Goal: Task Accomplishment & Management: Manage account settings

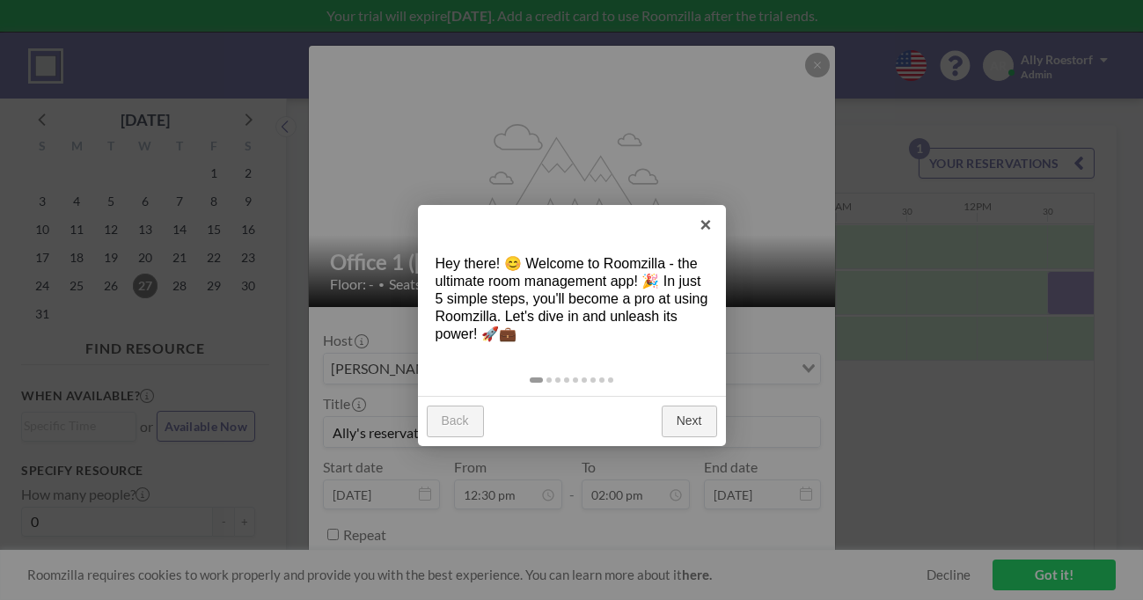
scroll to position [0, 1373]
click at [681, 406] on link "Next" at bounding box center [689, 422] width 55 height 32
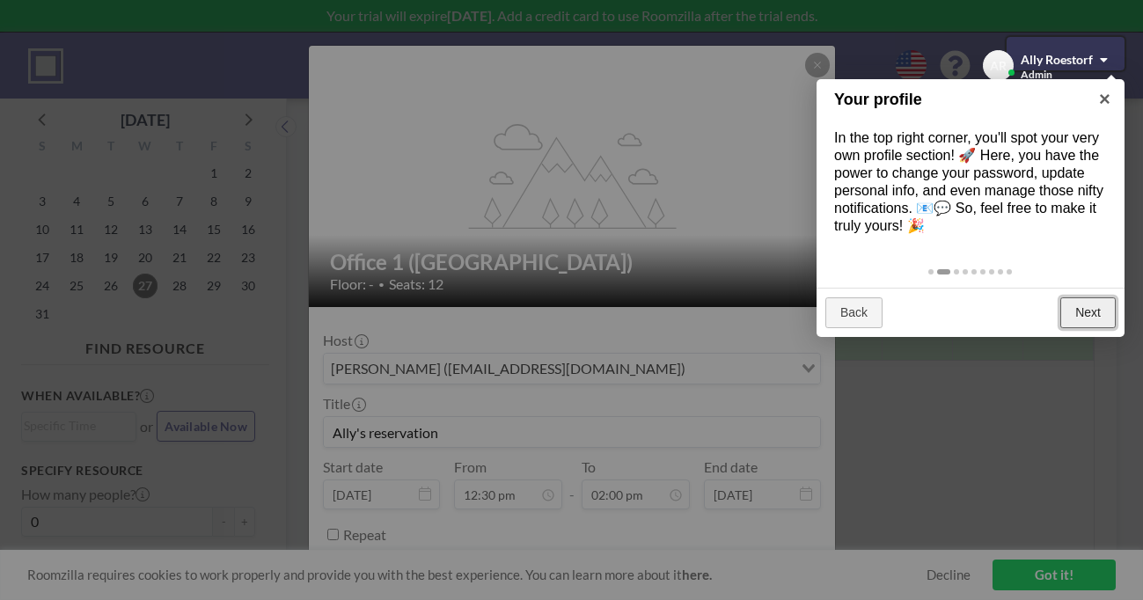
click at [1089, 297] on link "Next" at bounding box center [1087, 313] width 55 height 32
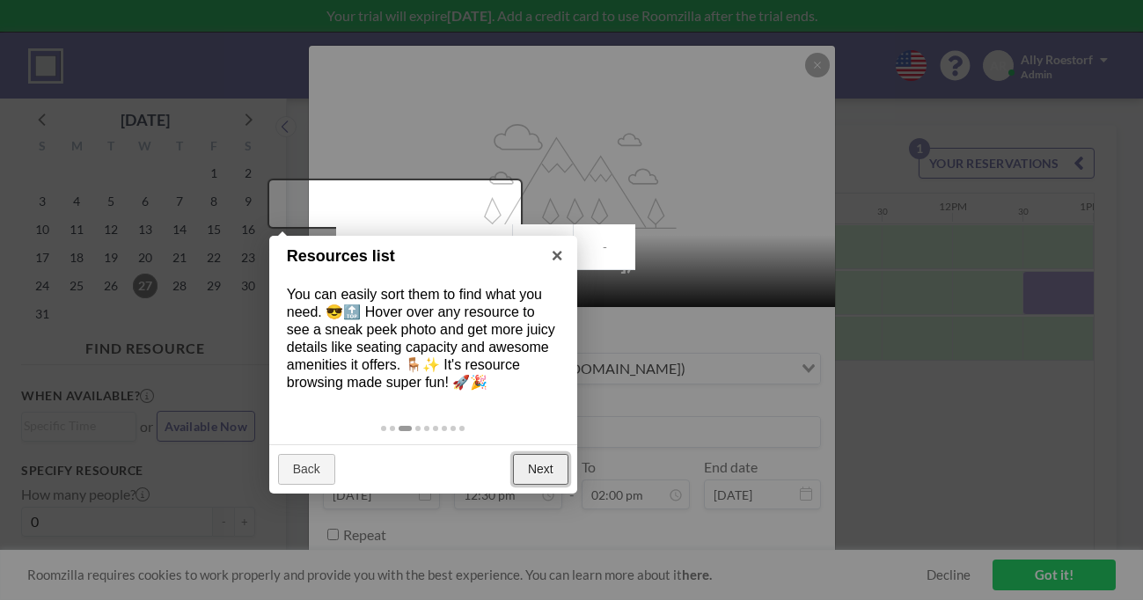
click at [538, 454] on link "Next" at bounding box center [540, 470] width 55 height 32
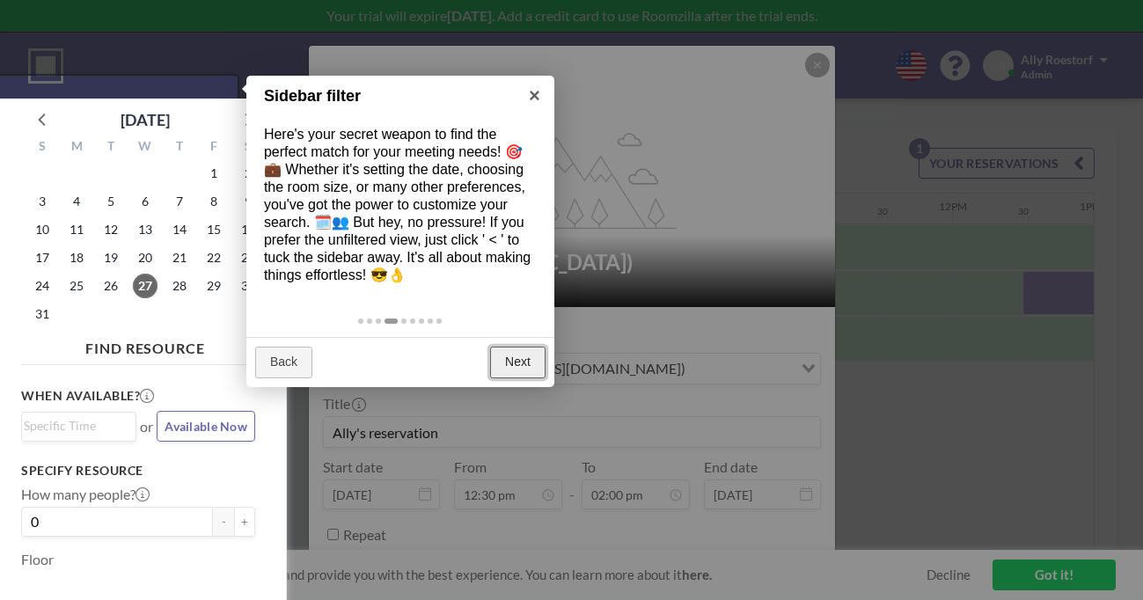
scroll to position [4, 0]
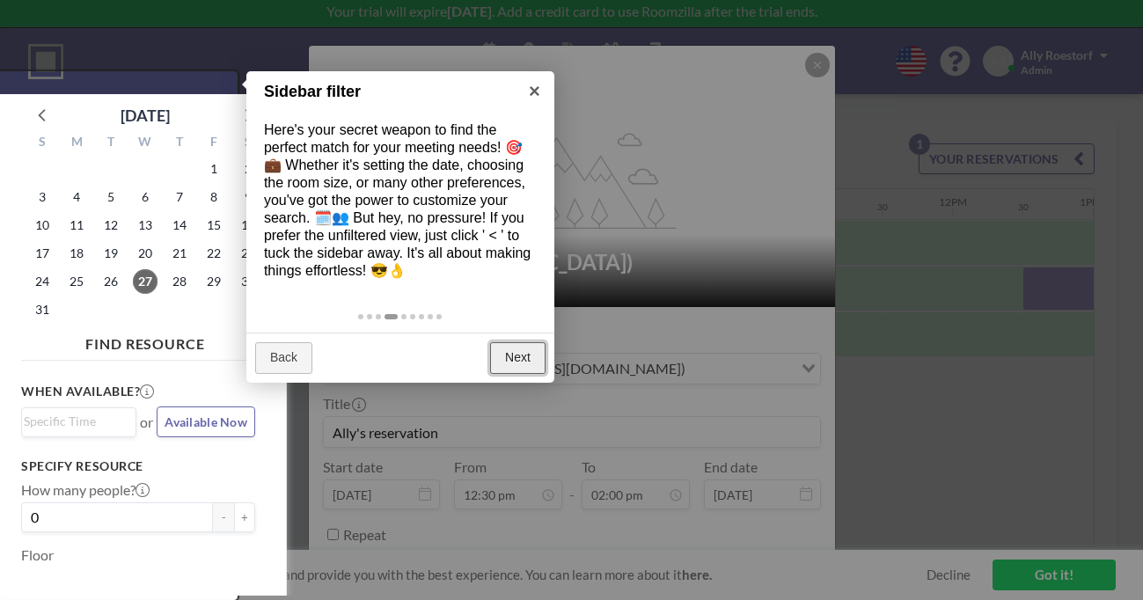
click at [515, 342] on link "Next" at bounding box center [517, 358] width 55 height 32
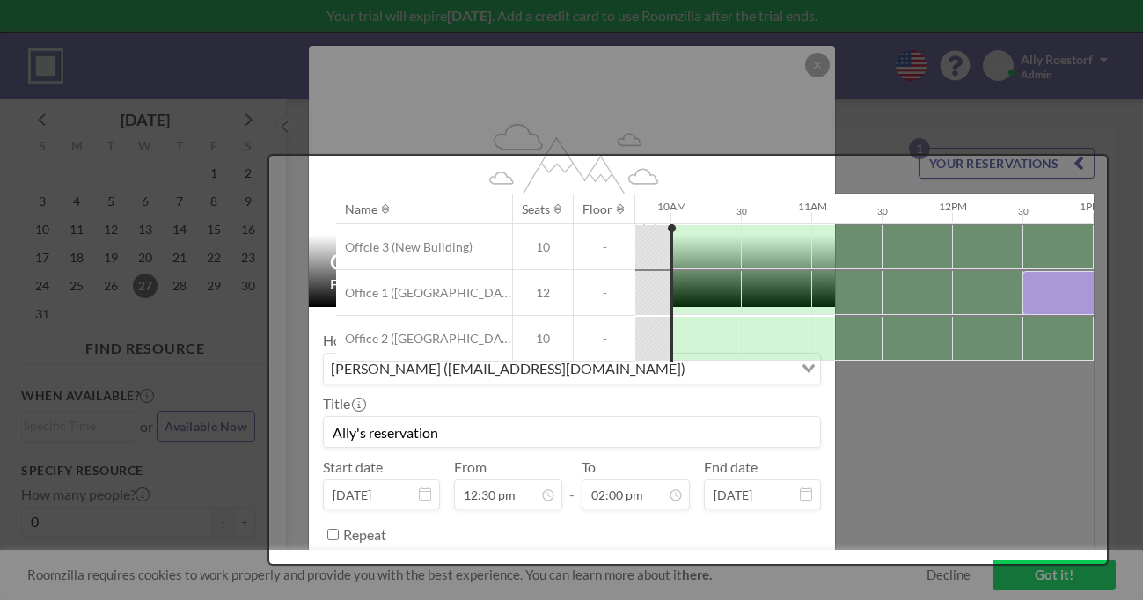
scroll to position [0, 0]
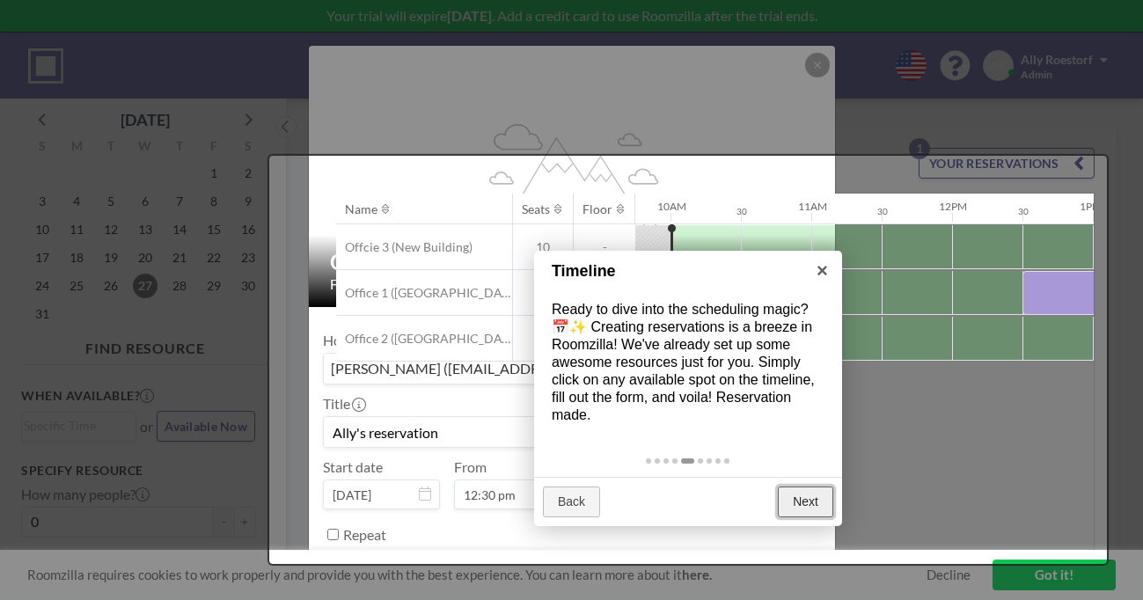
click at [802, 487] on link "Next" at bounding box center [805, 503] width 55 height 32
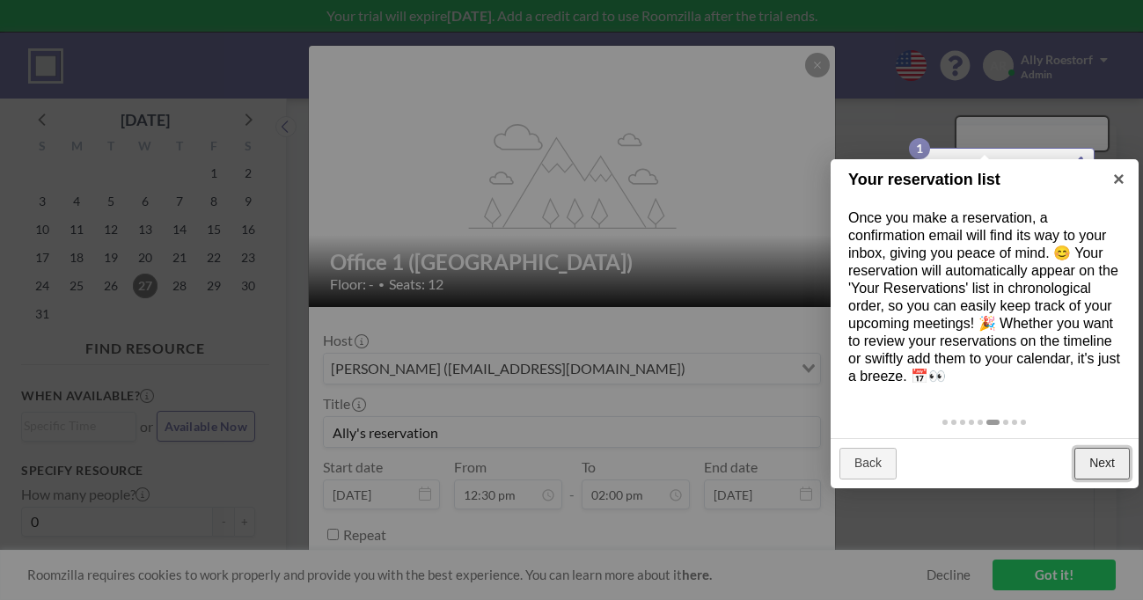
click at [1101, 448] on link "Next" at bounding box center [1101, 464] width 55 height 32
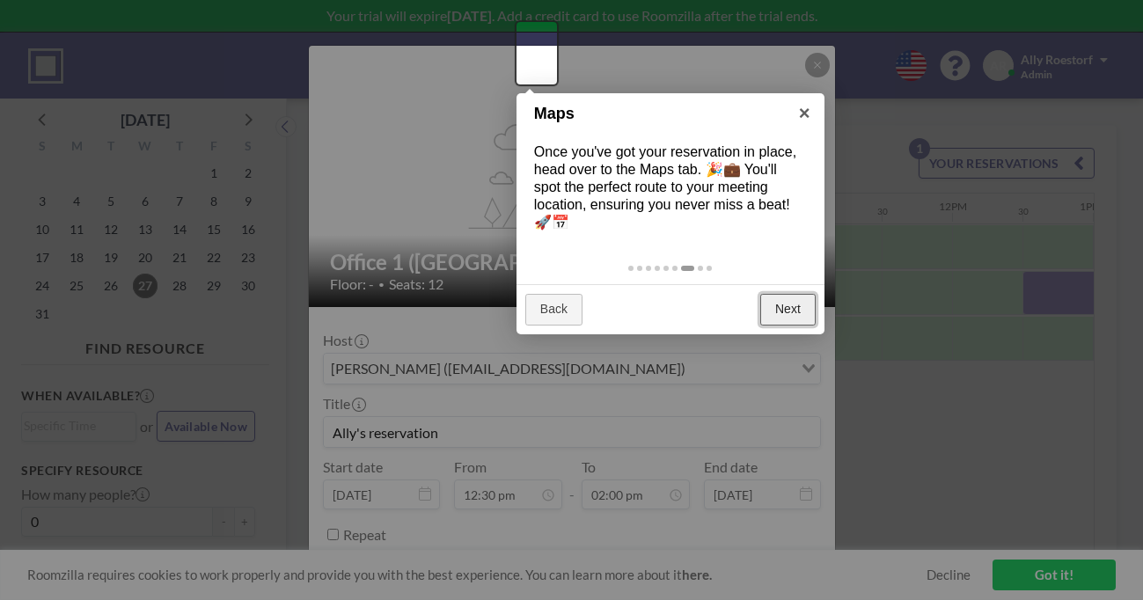
click at [788, 294] on link "Next" at bounding box center [787, 310] width 55 height 32
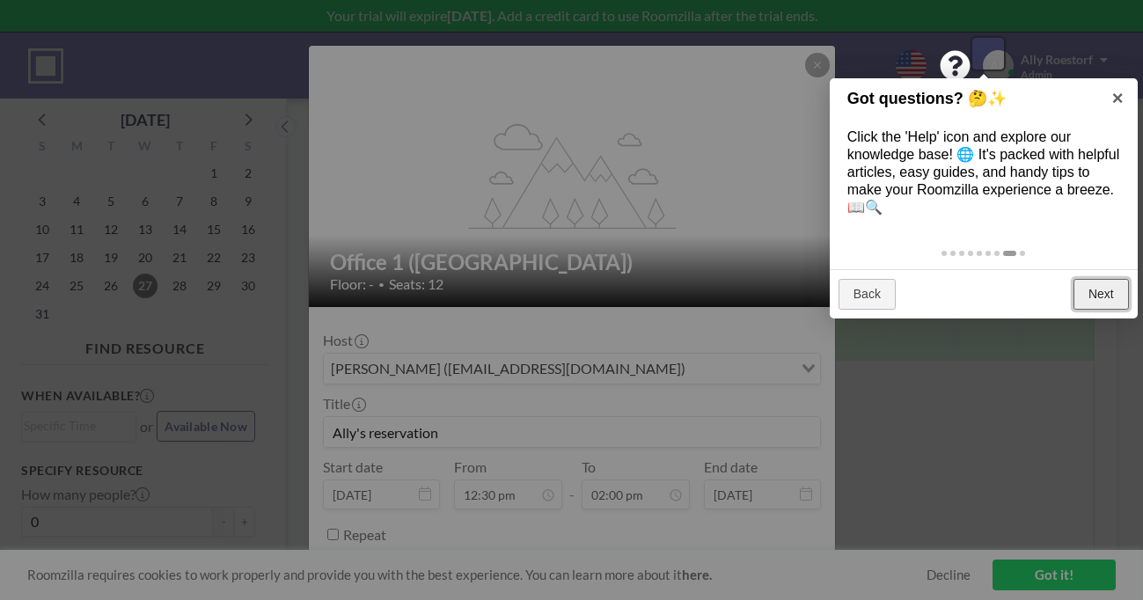
click at [1107, 279] on link "Next" at bounding box center [1100, 295] width 55 height 32
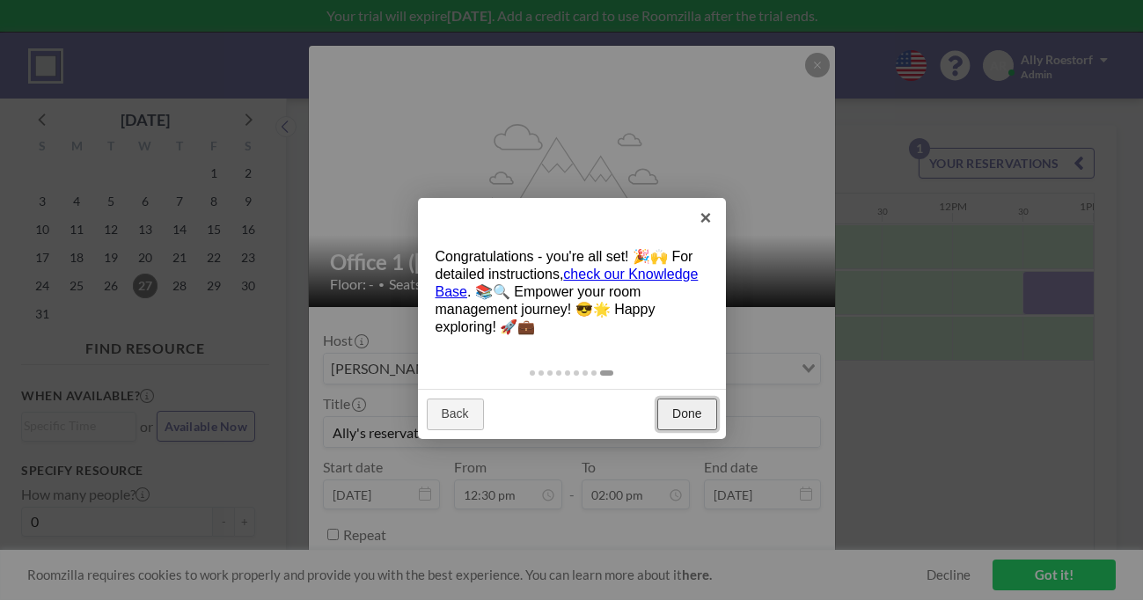
click at [679, 399] on link "Done" at bounding box center [686, 415] width 59 height 32
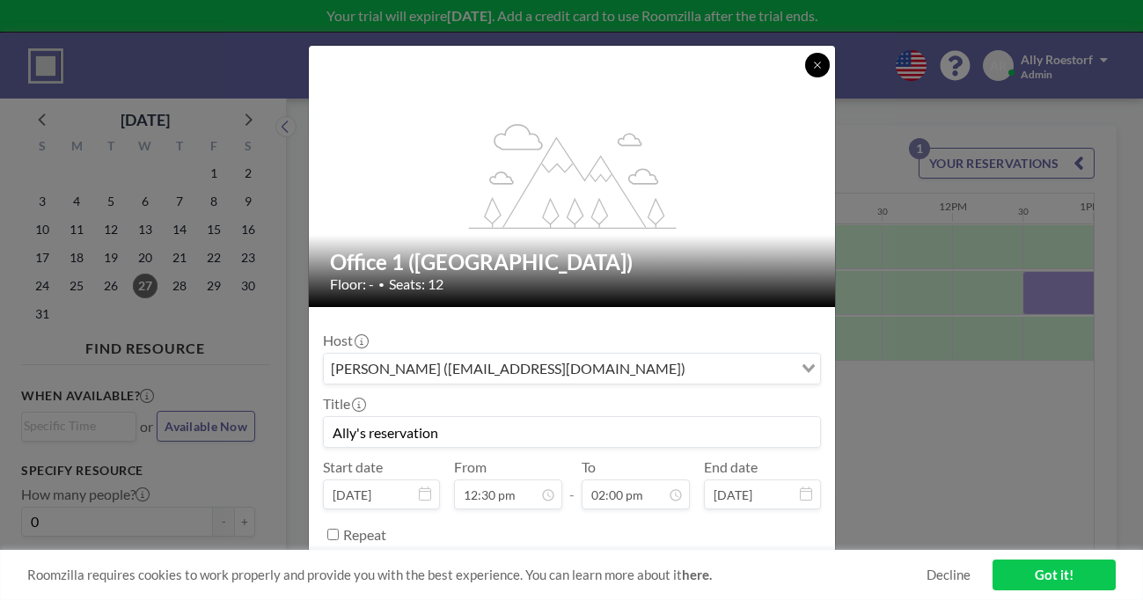
click at [812, 70] on icon at bounding box center [817, 65] width 11 height 11
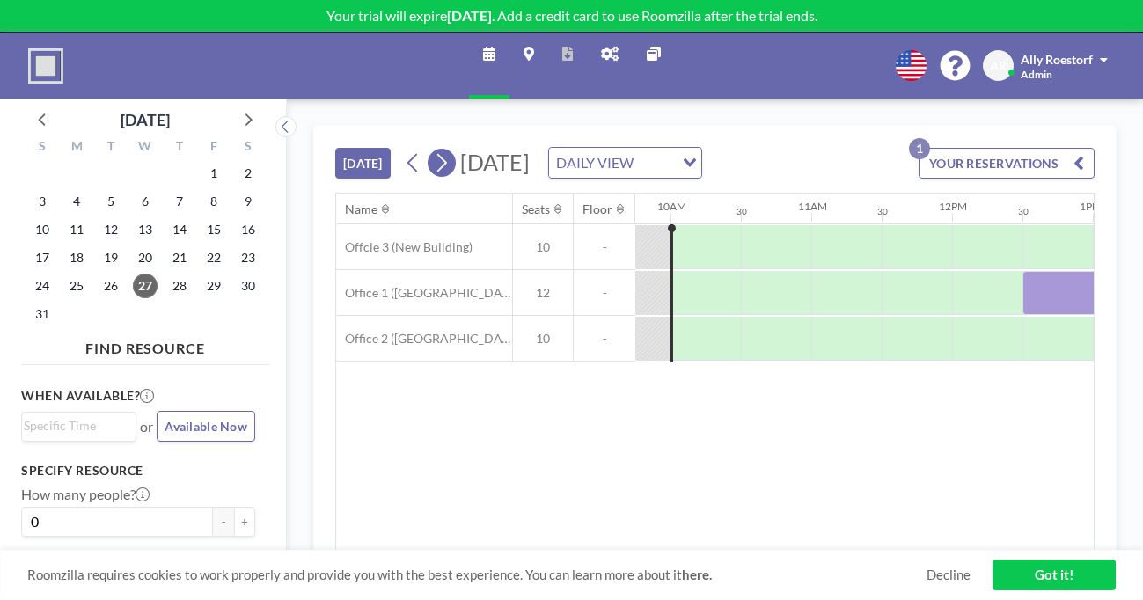
click at [433, 150] on icon at bounding box center [441, 163] width 17 height 26
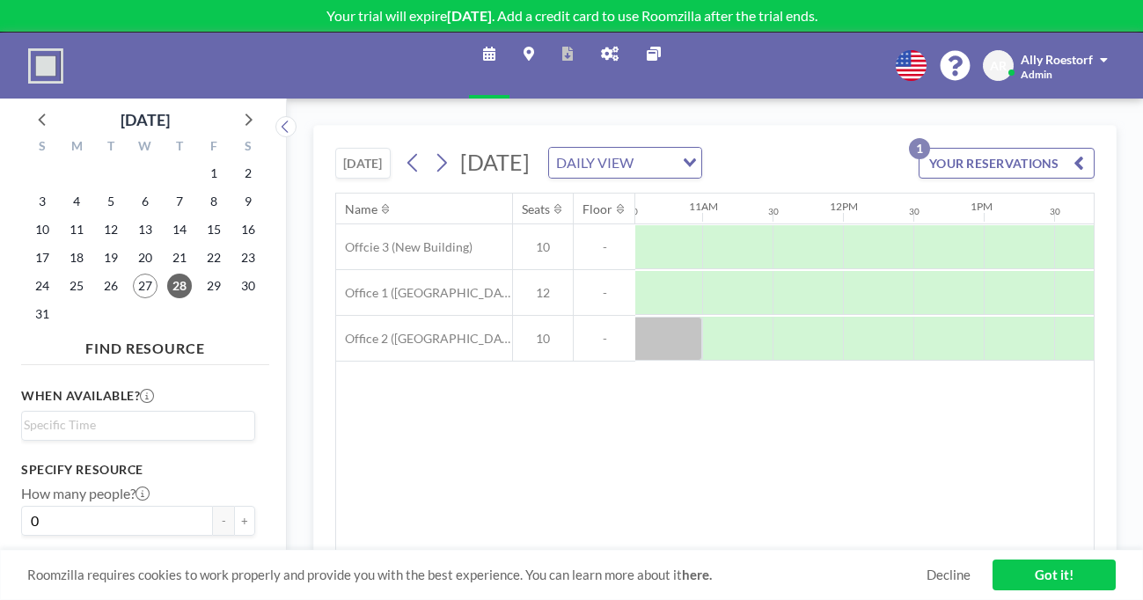
scroll to position [0, 1483]
click at [1124, 317] on div at bounding box center [1159, 339] width 70 height 44
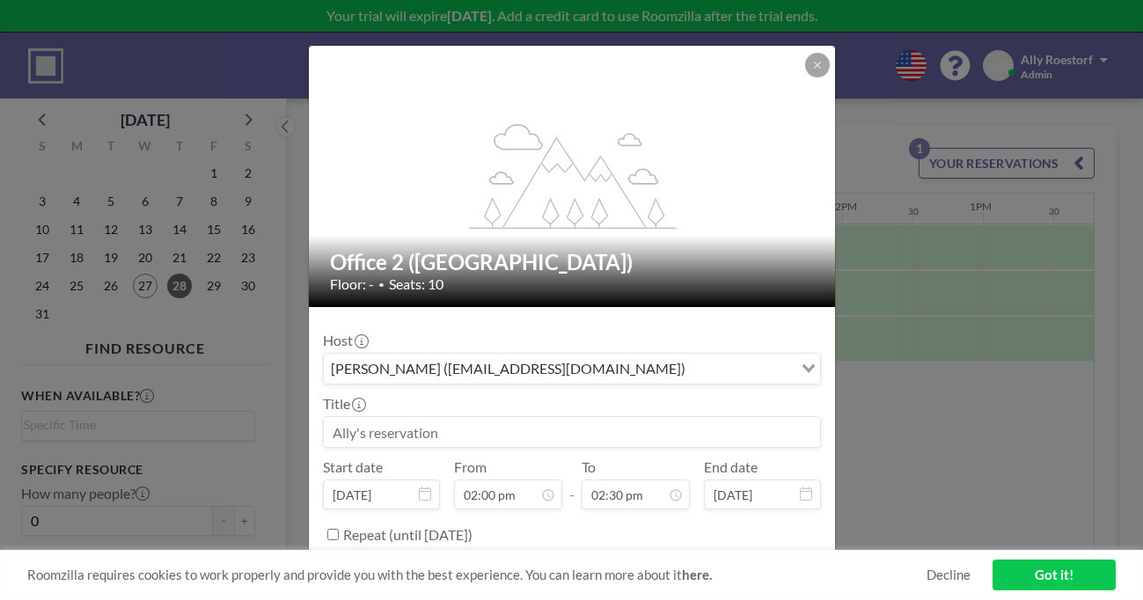
scroll to position [787, 0]
click at [519, 417] on input at bounding box center [572, 432] width 496 height 30
click at [426, 417] on input "The Send Mtg." at bounding box center [572, 432] width 496 height 30
click at [626, 417] on input "The Send SAMtg." at bounding box center [572, 432] width 496 height 30
click at [440, 417] on input "The Send SAMtg." at bounding box center [572, 432] width 496 height 30
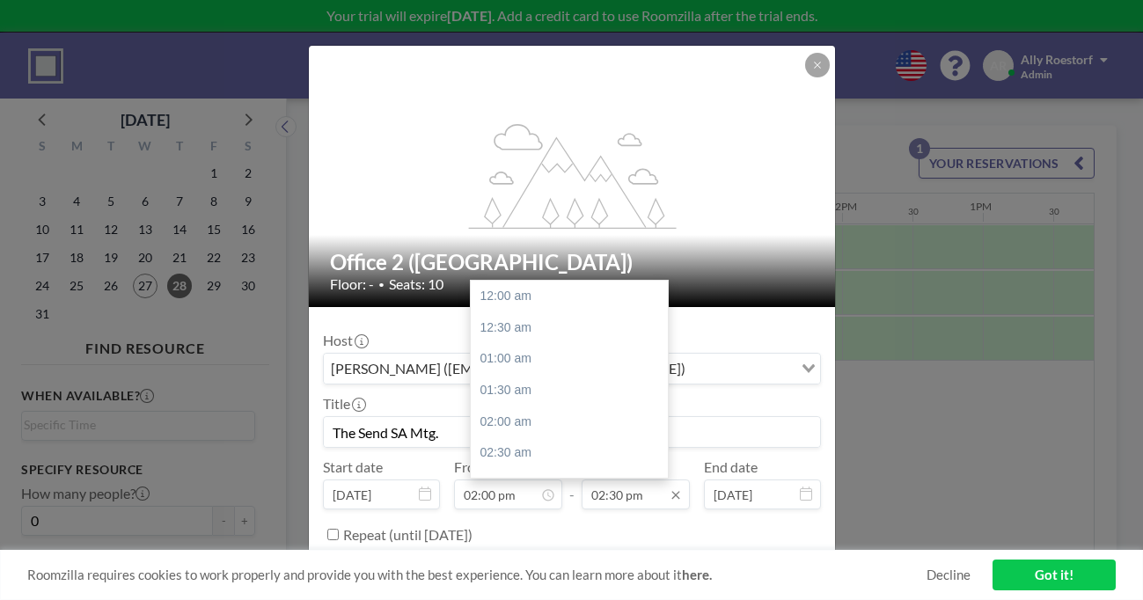
scroll to position [815, 0]
type input "The Send SA Mtg."
click at [545, 374] on div "02:30 pm" at bounding box center [569, 390] width 197 height 32
click at [513, 480] on input "02:00 pm" at bounding box center [508, 495] width 108 height 30
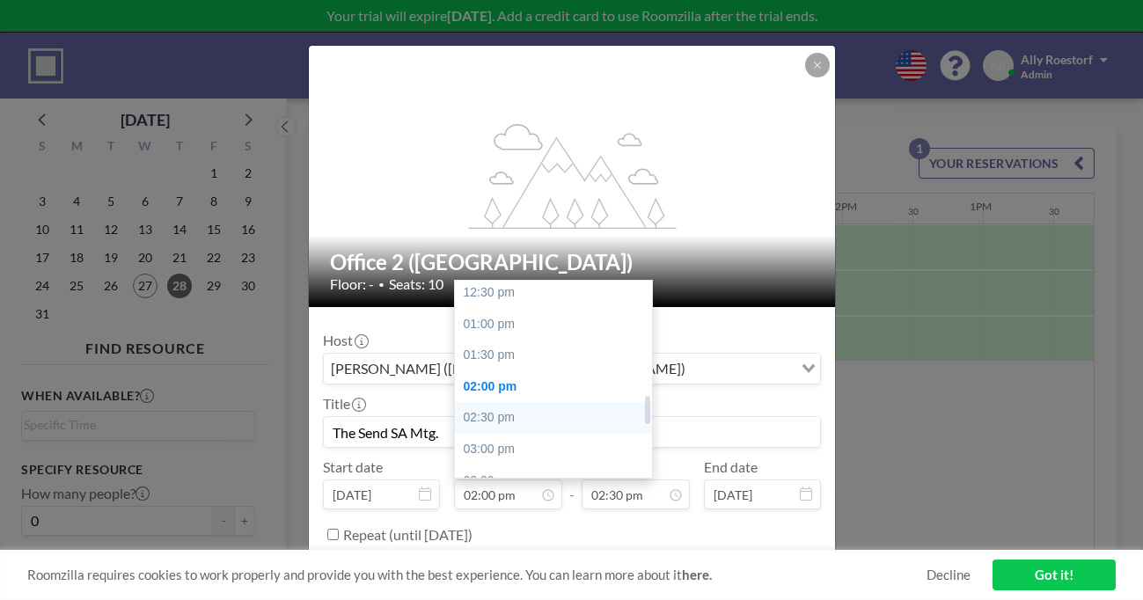
click at [517, 402] on div "02:30 pm" at bounding box center [553, 418] width 197 height 32
type input "02:30 pm"
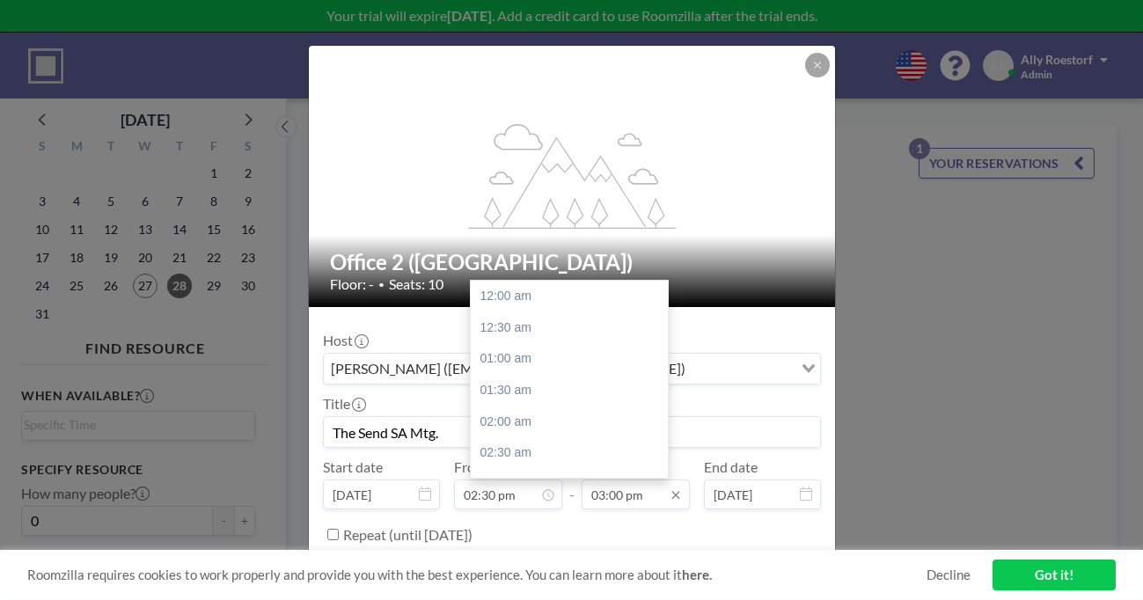
scroll to position [843, 0]
click at [621, 480] on input "03:00 pm" at bounding box center [636, 495] width 108 height 30
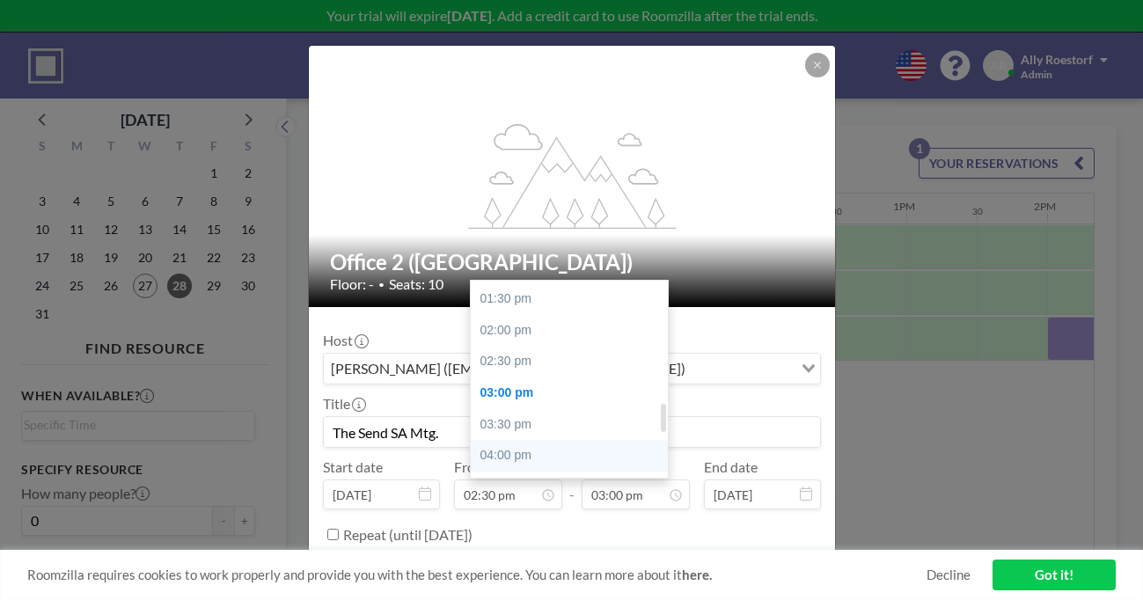
click at [516, 440] on div "04:00 pm" at bounding box center [569, 456] width 197 height 32
type input "04:00 pm"
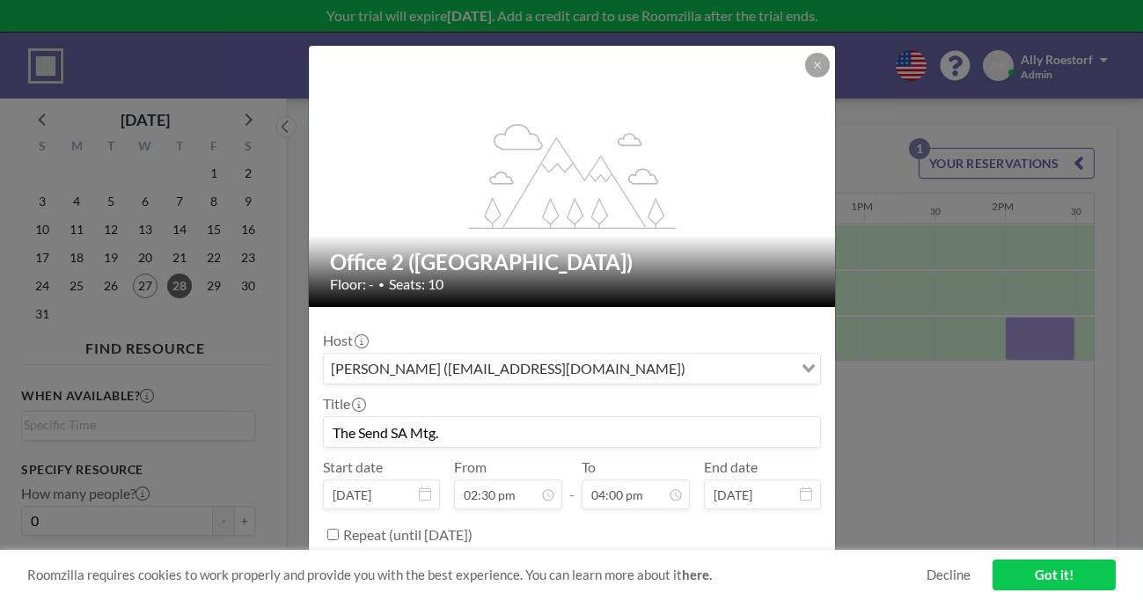
scroll to position [815, 0]
click at [339, 529] on input "Repeat (until [DATE])" at bounding box center [332, 534] width 11 height 11
checkbox input "true"
click at [393, 557] on div "every day Loading..." at bounding box center [572, 572] width 496 height 30
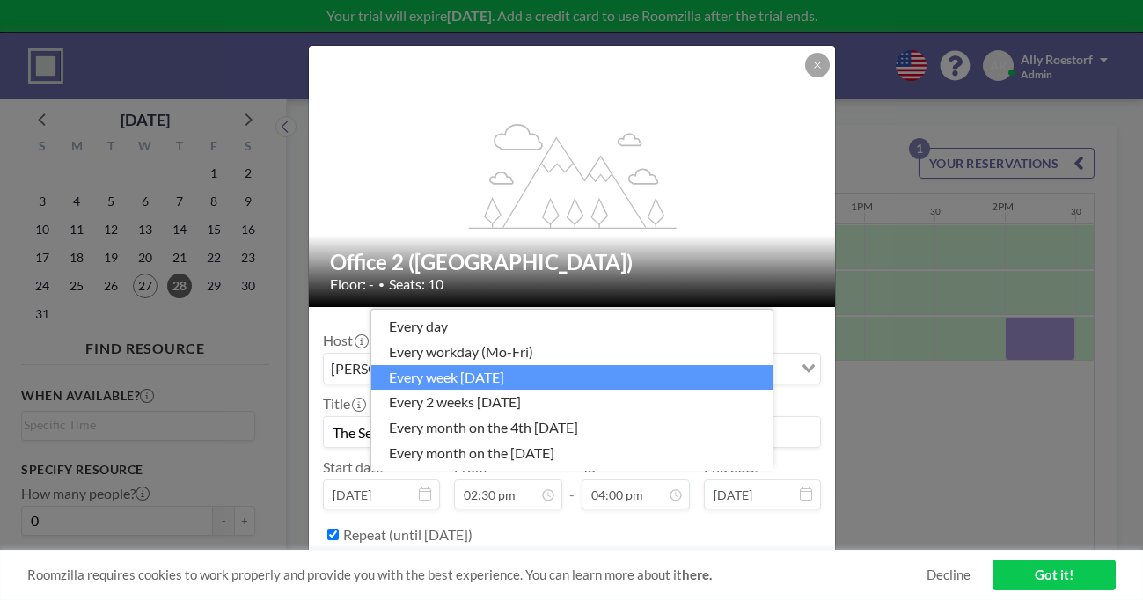
click at [479, 391] on li "every week [DATE]" at bounding box center [571, 378] width 401 height 26
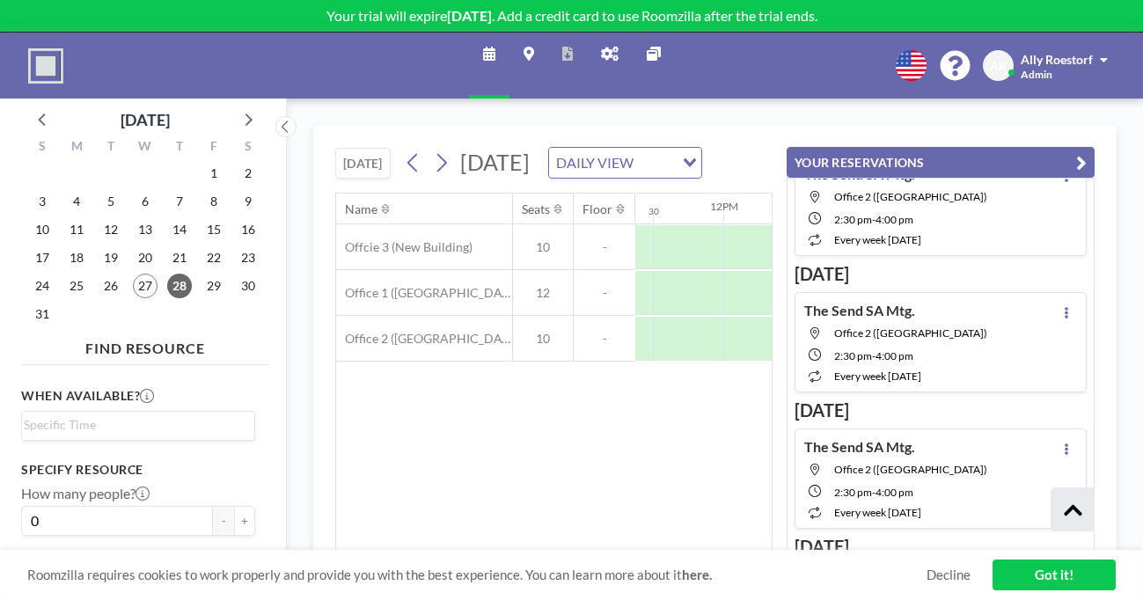
scroll to position [2623, 0]
click at [686, 440] on div "Name Seats Floor 12AM 30 1AM 30 2AM 30 3AM 30 4AM 30 5AM 30 6AM 30 7AM 30 8AM 3…" at bounding box center [554, 372] width 436 height 357
click at [809, 99] on div "[DATE] [DATE] DAILY VIEW Loading... Name Seats Floor 12AM 30 1AM 30 2AM 30 3AM …" at bounding box center [715, 350] width 856 height 502
click at [1064, 587] on link "Got it!" at bounding box center [1053, 575] width 123 height 31
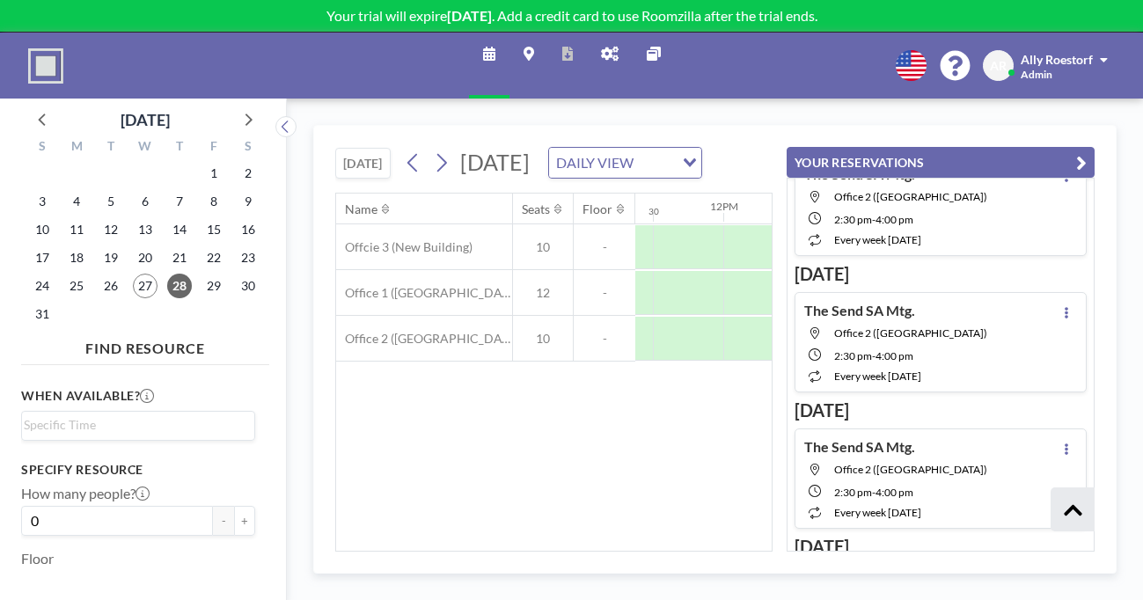
click at [481, 474] on div "Name Seats Floor 12AM 30 1AM 30 2AM 30 3AM 30 4AM 30 5AM 30 6AM 30 7AM 30 8AM 3…" at bounding box center [554, 372] width 436 height 357
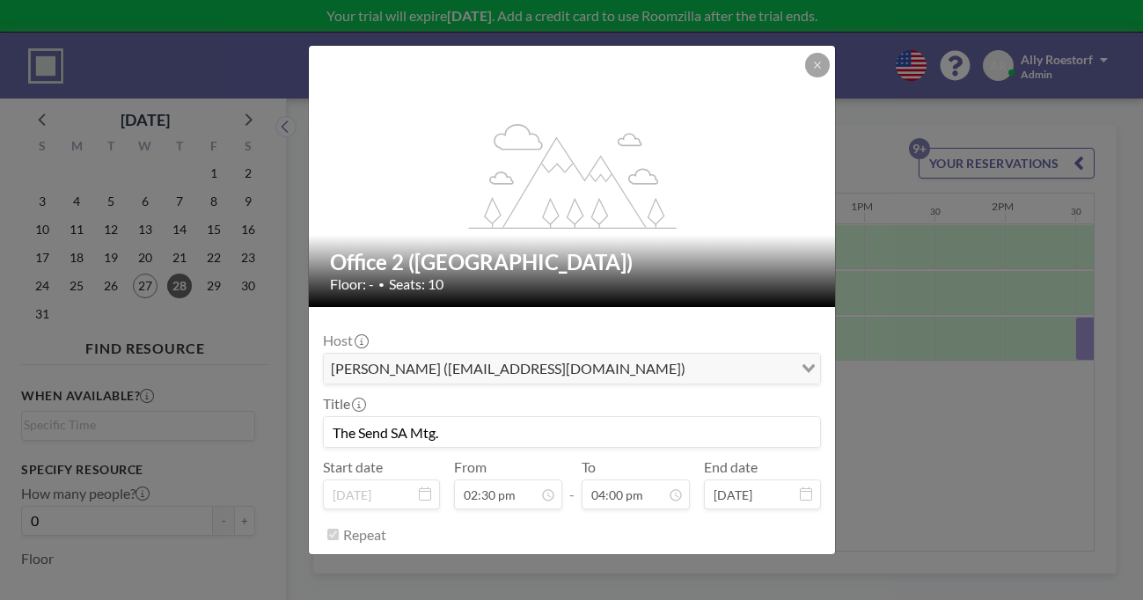
scroll to position [899, 0]
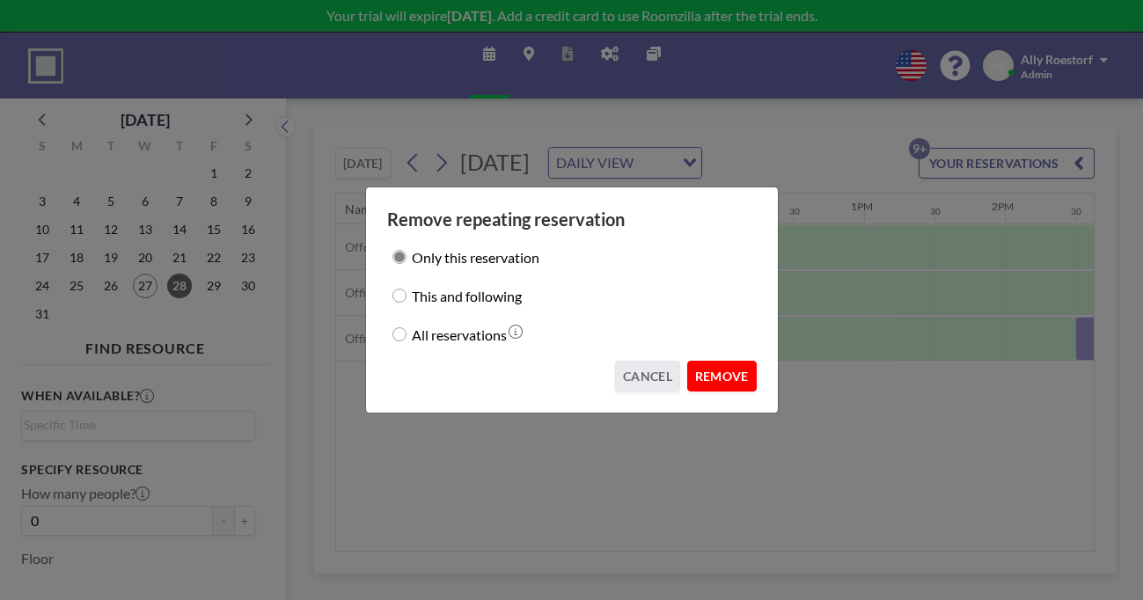
click at [695, 361] on button "REMOVE" at bounding box center [722, 376] width 70 height 31
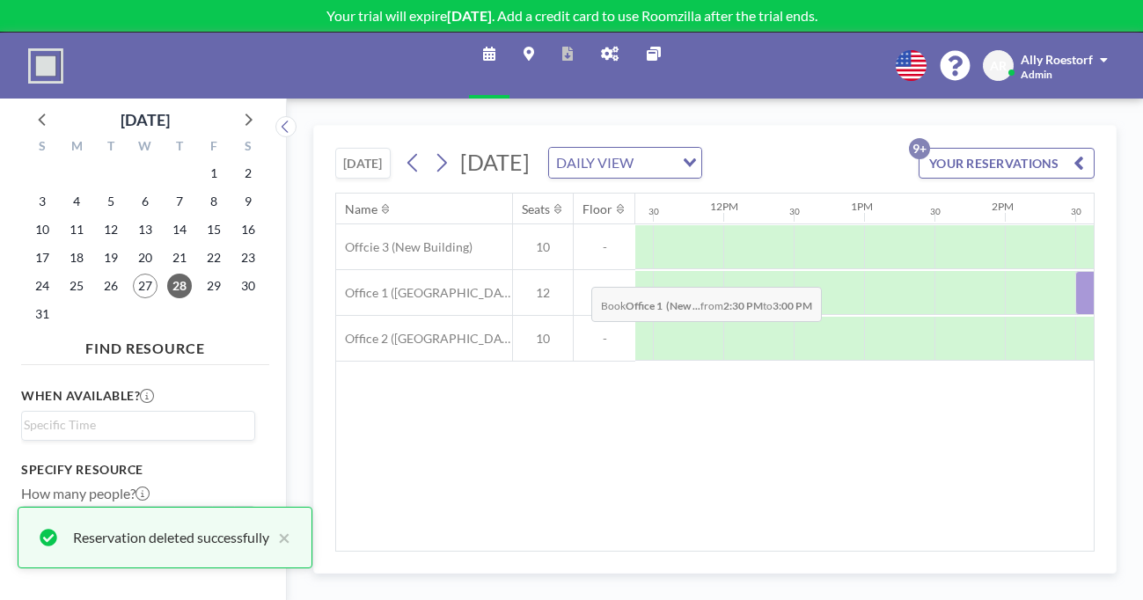
click at [1075, 271] on div at bounding box center [1110, 293] width 70 height 44
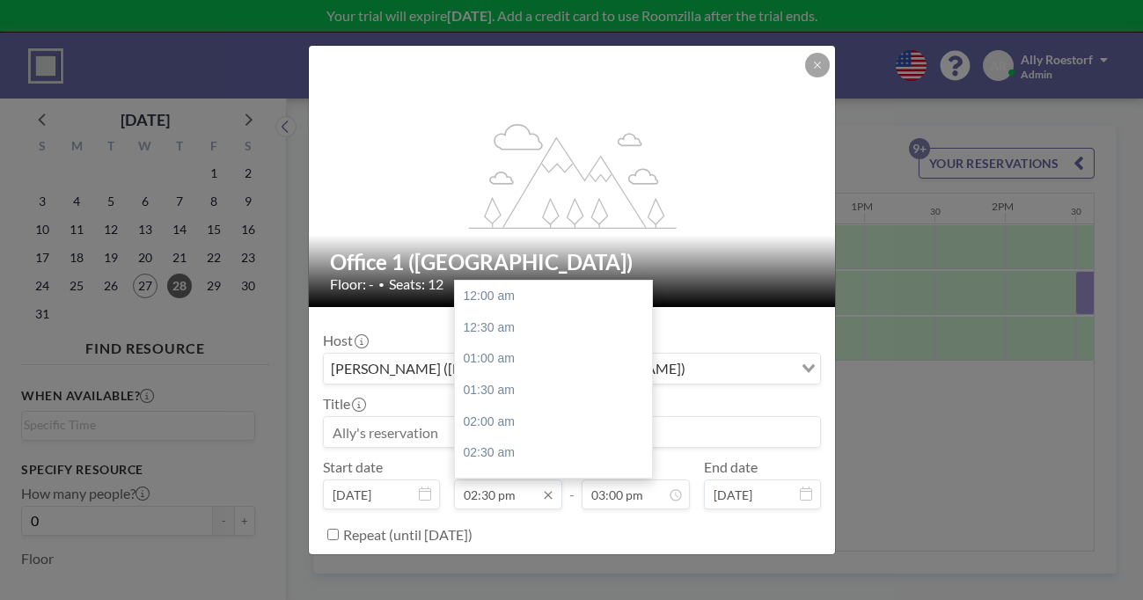
scroll to position [815, 0]
click at [617, 480] on input "03:00 pm" at bounding box center [636, 495] width 108 height 30
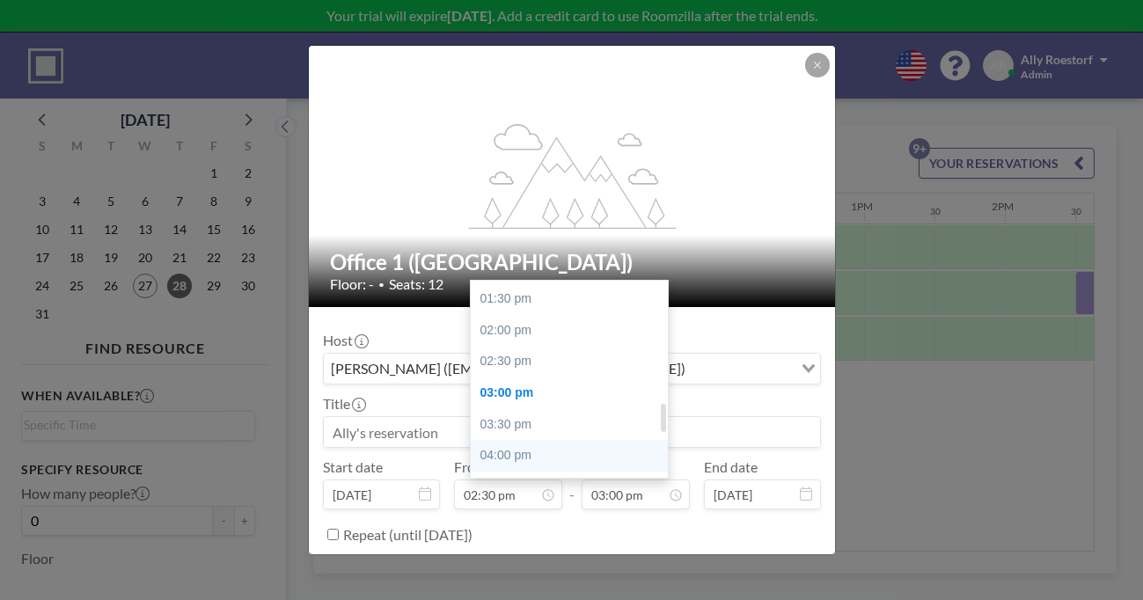
click at [516, 440] on div "04:00 pm" at bounding box center [569, 456] width 197 height 32
type input "04:00 pm"
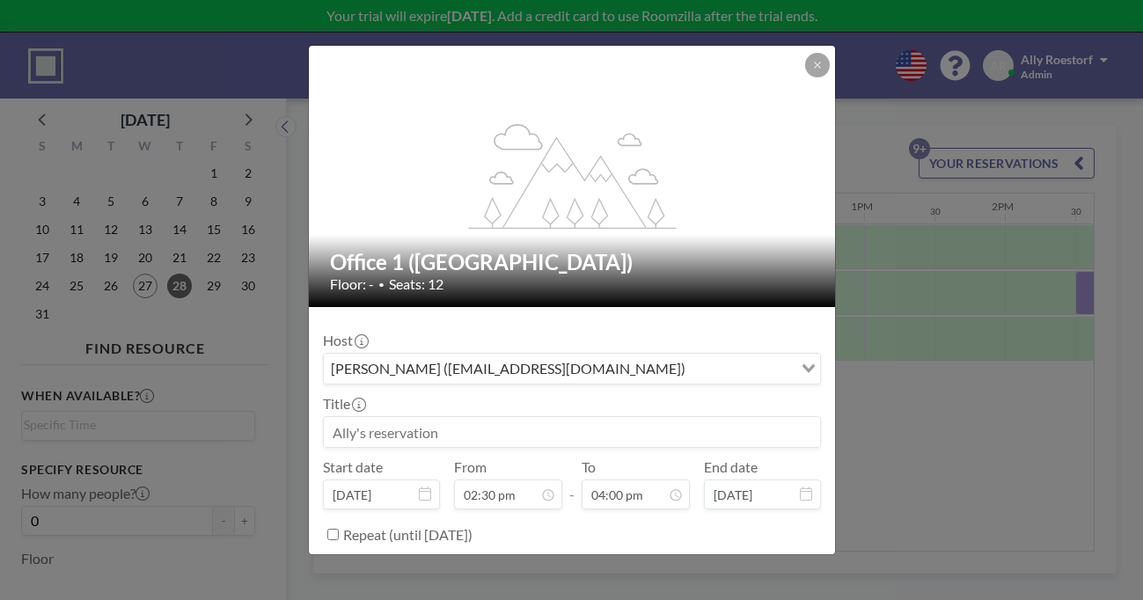
scroll to position [899, 0]
click at [392, 526] on label "Repeat (until [DATE])" at bounding box center [407, 535] width 129 height 18
click at [339, 529] on input "Repeat (until [DATE])" at bounding box center [332, 534] width 11 height 11
checkbox input "true"
click at [400, 557] on div "every day" at bounding box center [558, 570] width 469 height 26
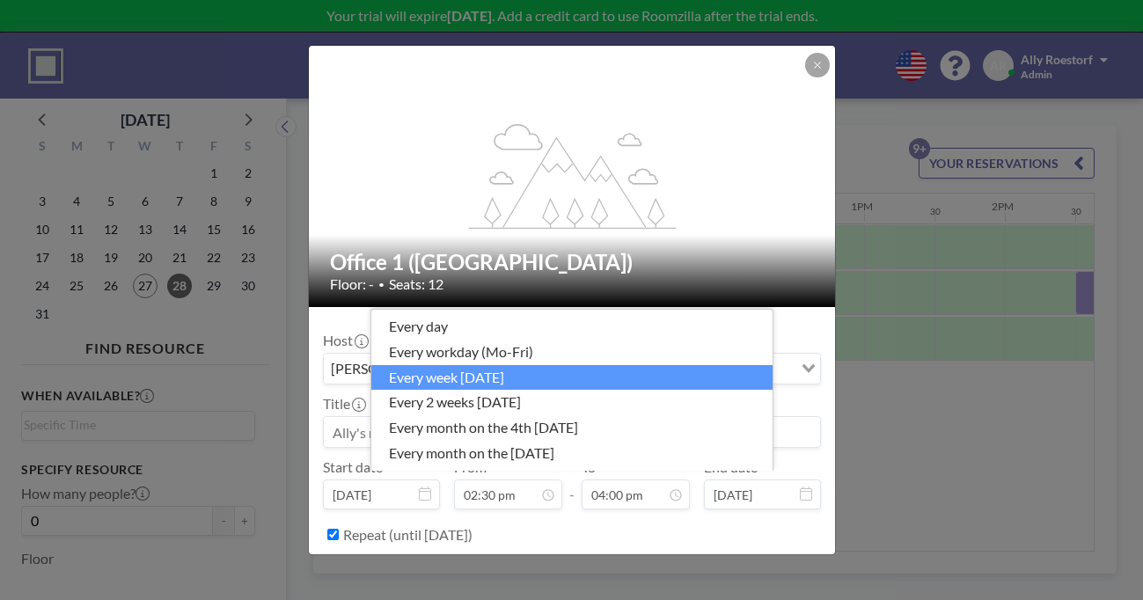
click at [447, 391] on li "every week [DATE]" at bounding box center [571, 378] width 401 height 26
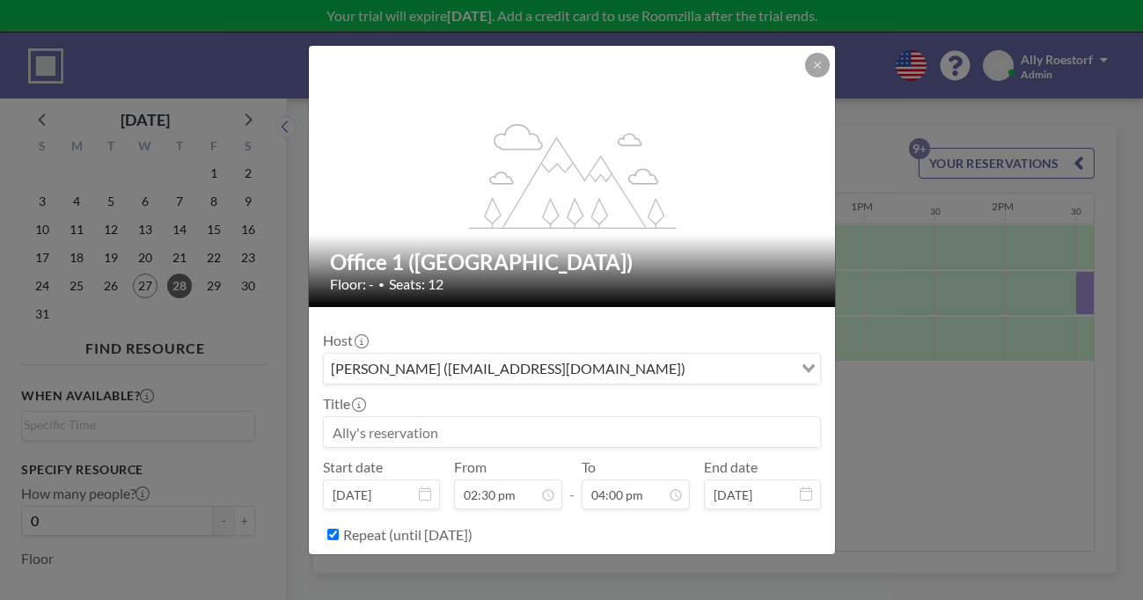
scroll to position [815, 0]
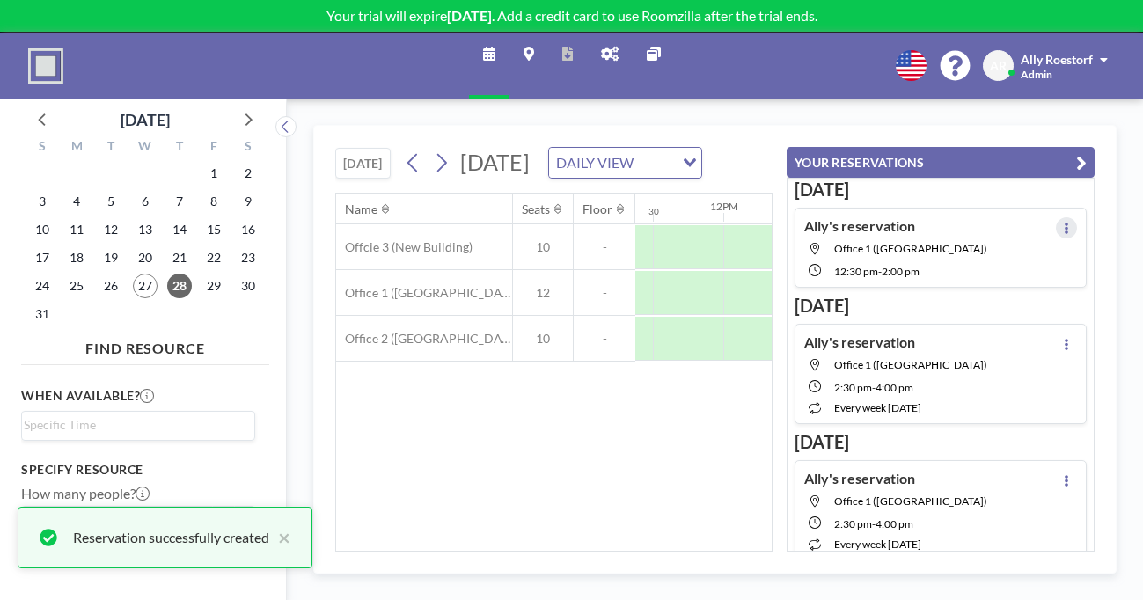
click at [1068, 223] on icon at bounding box center [1067, 228] width 4 height 11
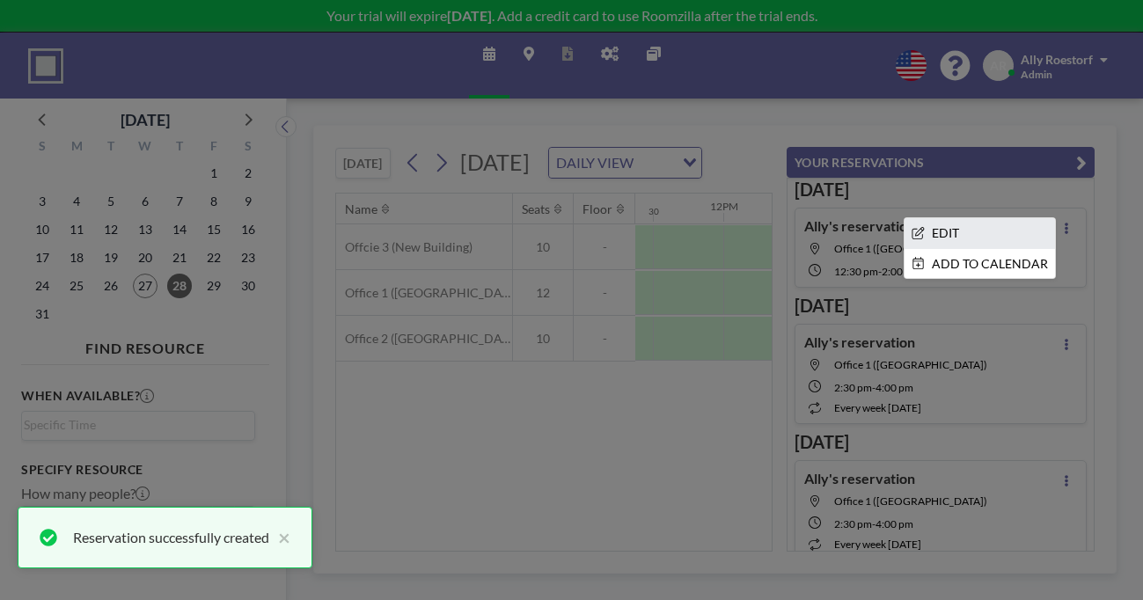
click at [1030, 218] on li "EDIT" at bounding box center [979, 233] width 150 height 30
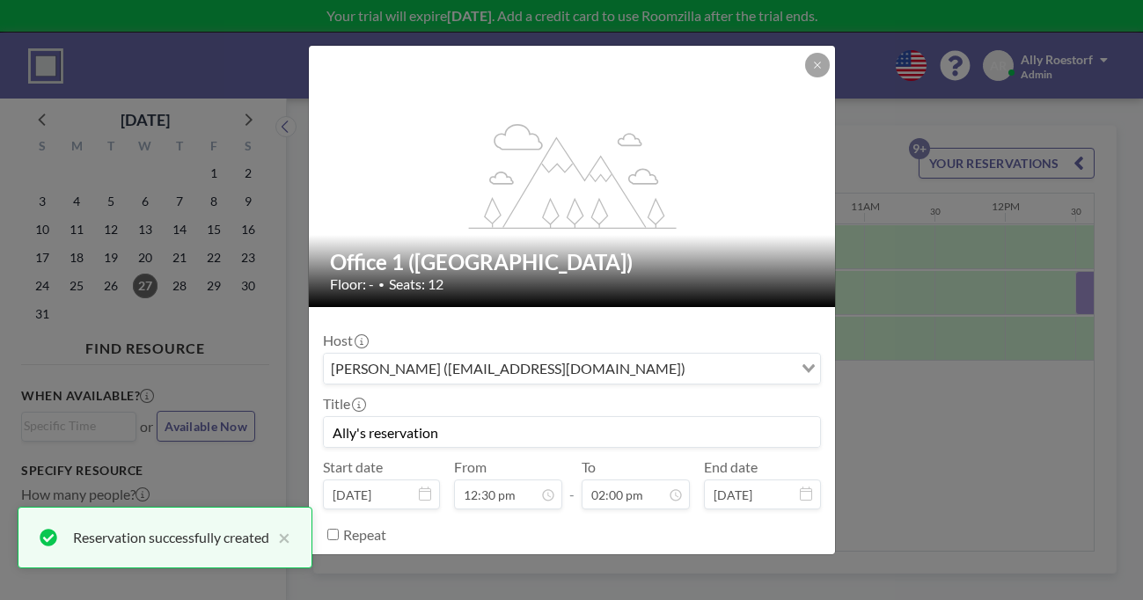
click at [463, 417] on input "Ally's reservation" at bounding box center [572, 432] width 496 height 30
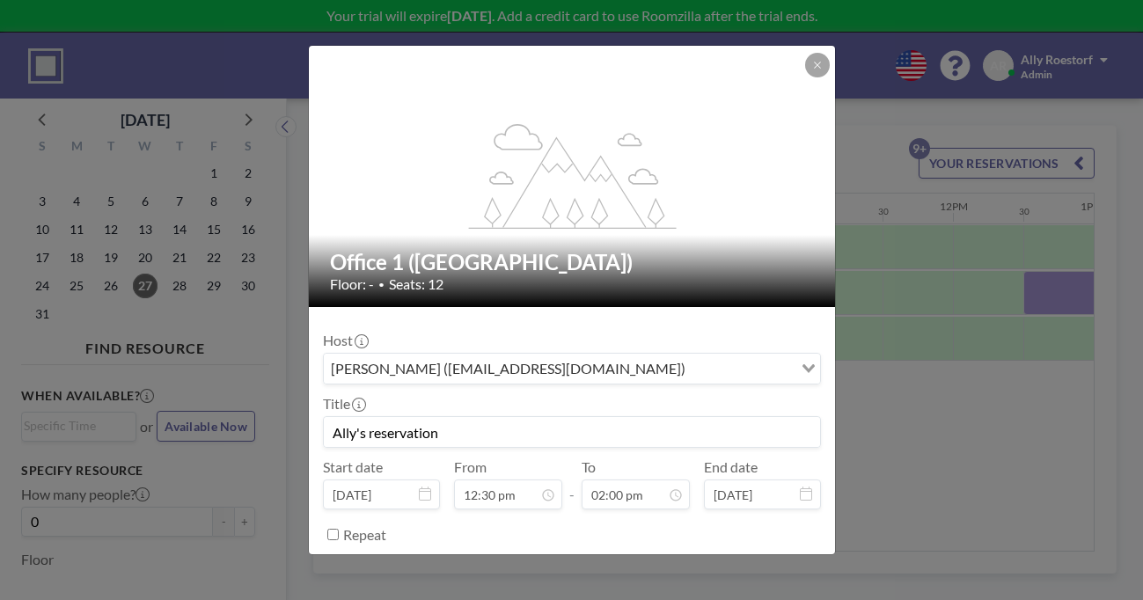
scroll to position [0, 1373]
click at [468, 417] on input "Ally's reservation" at bounding box center [572, 432] width 496 height 30
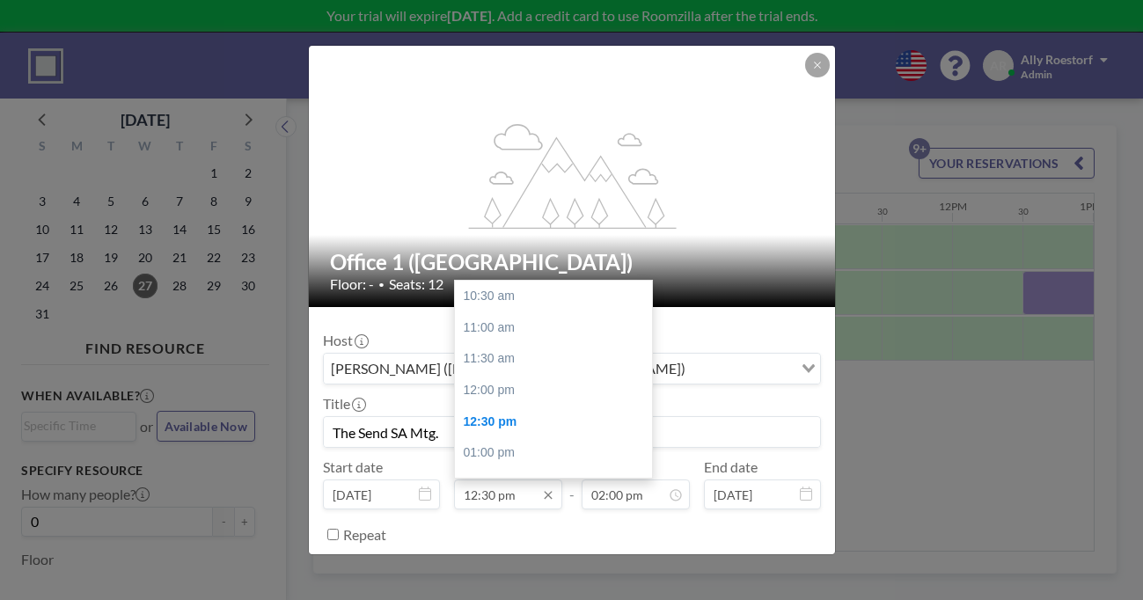
scroll to position [113, 0]
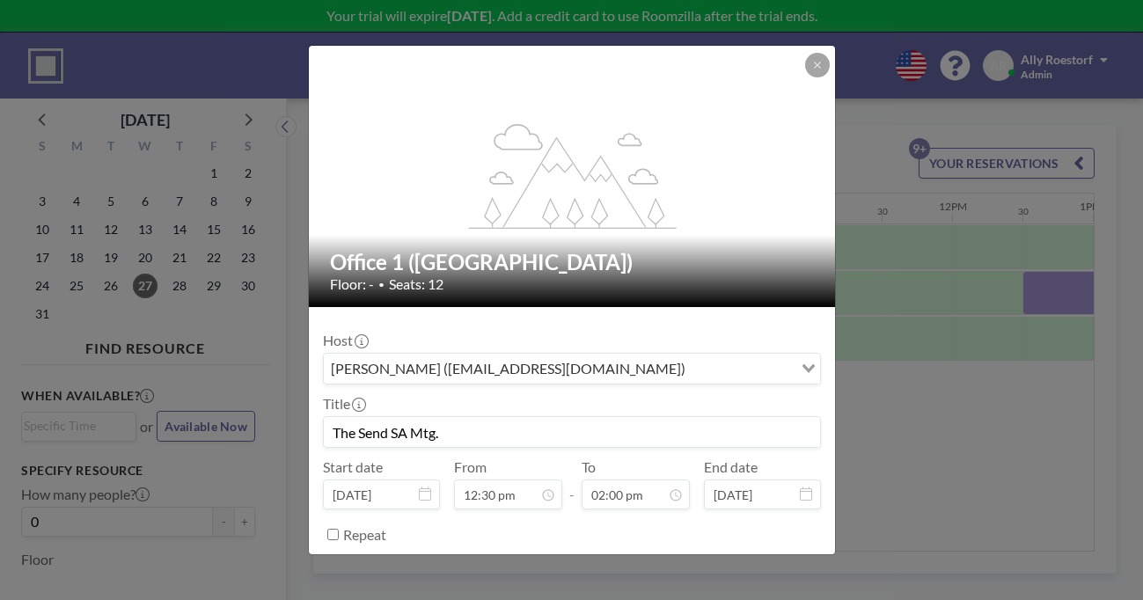
type input "The Send SA Mtg."
click at [339, 529] on input "Repeat" at bounding box center [332, 534] width 11 height 11
checkbox input "true"
click at [388, 557] on div "every day" at bounding box center [558, 570] width 469 height 26
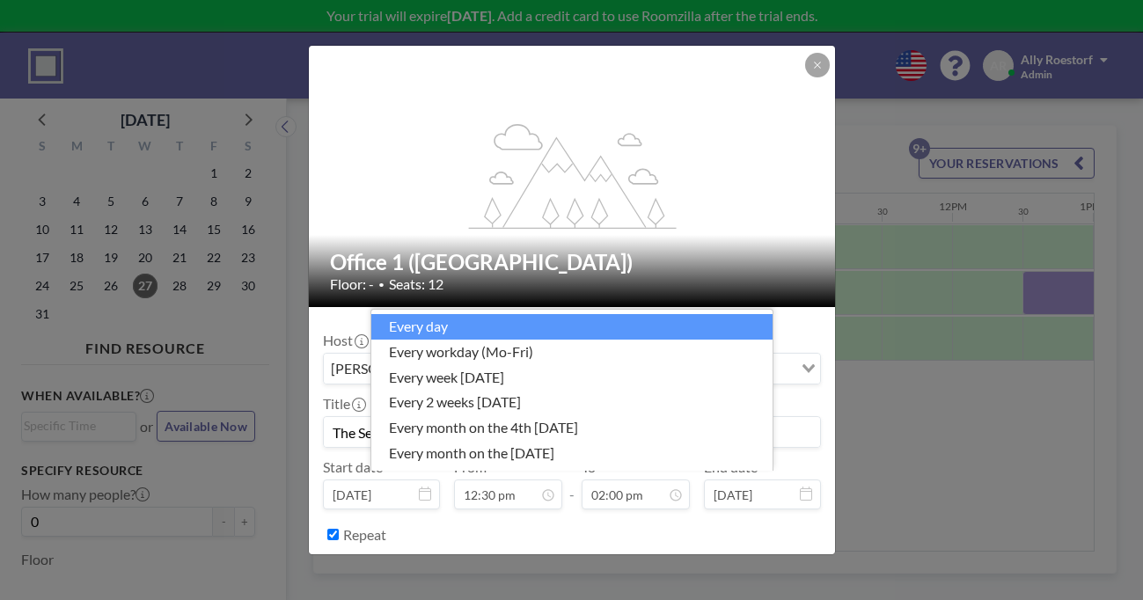
click at [511, 321] on div "Host [PERSON_NAME] ([EMAIL_ADDRESS][DOMAIN_NAME]) Loading... Title The Send SA …" at bounding box center [572, 458] width 498 height 274
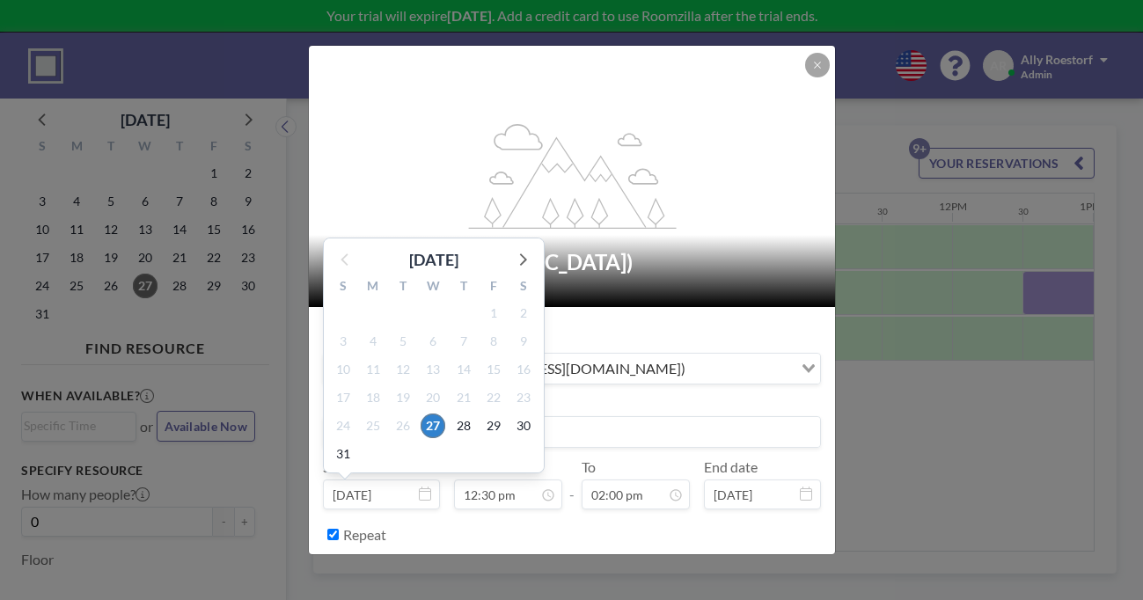
click at [436, 480] on input "[DATE]" at bounding box center [381, 495] width 117 height 30
click at [476, 414] on span "28" at bounding box center [463, 426] width 25 height 25
type input "[DATE]"
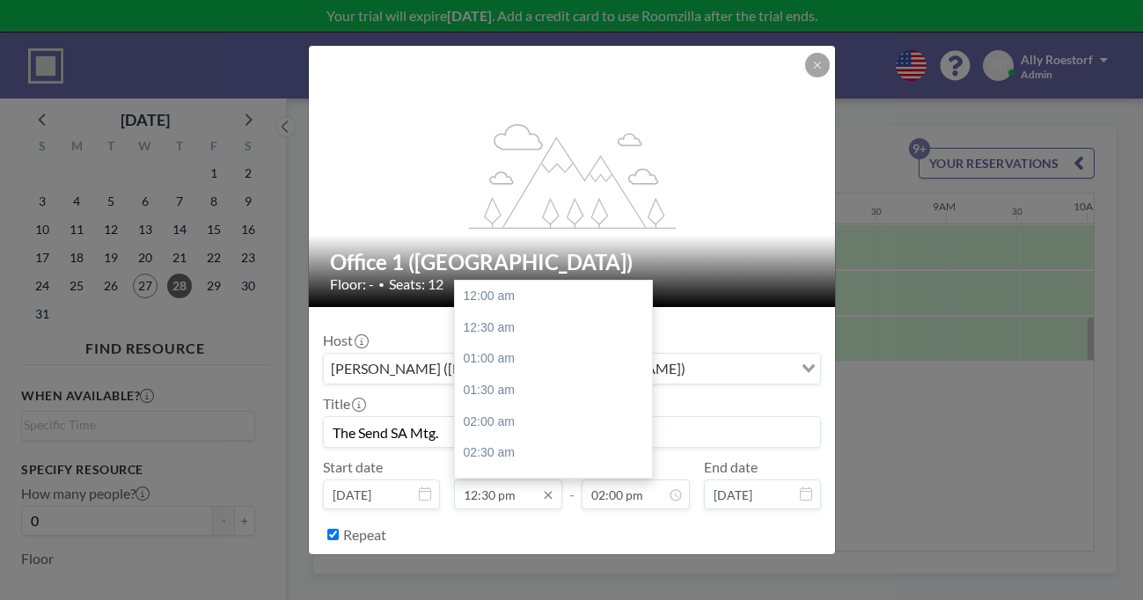
scroll to position [702, 0]
click at [516, 480] on input "12:30 pm" at bounding box center [508, 495] width 108 height 30
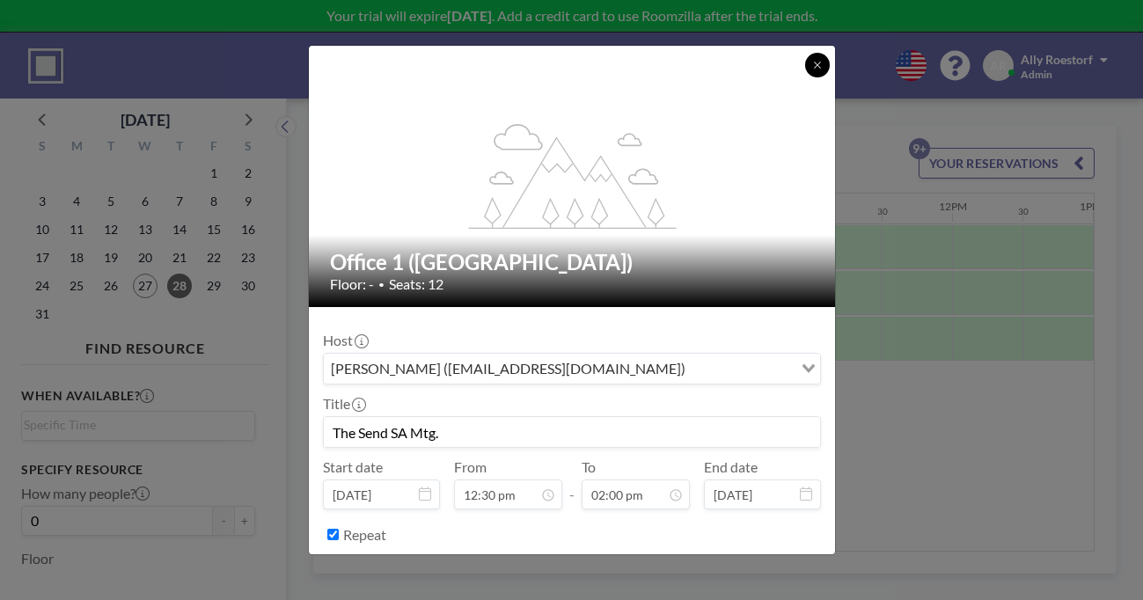
click at [805, 74] on button at bounding box center [817, 65] width 25 height 25
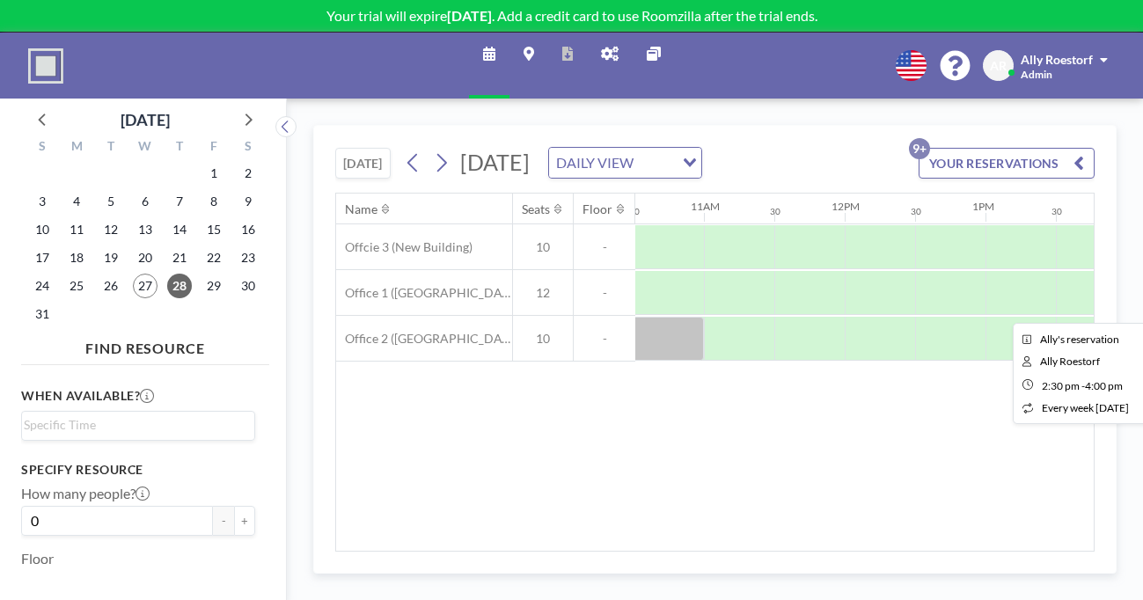
scroll to position [0, 1504]
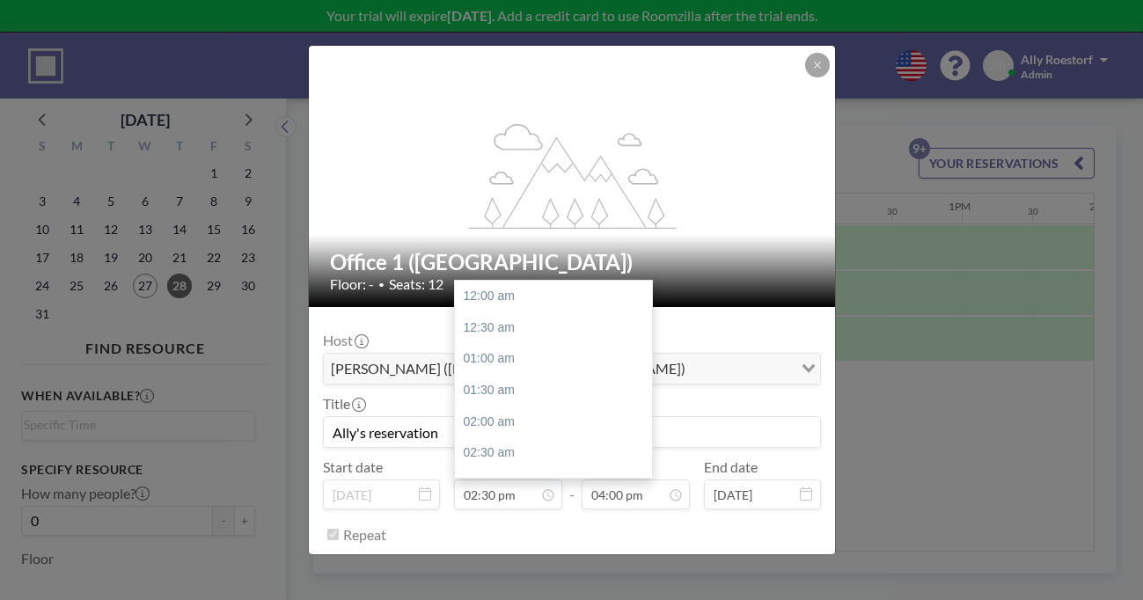
scroll to position [815, 0]
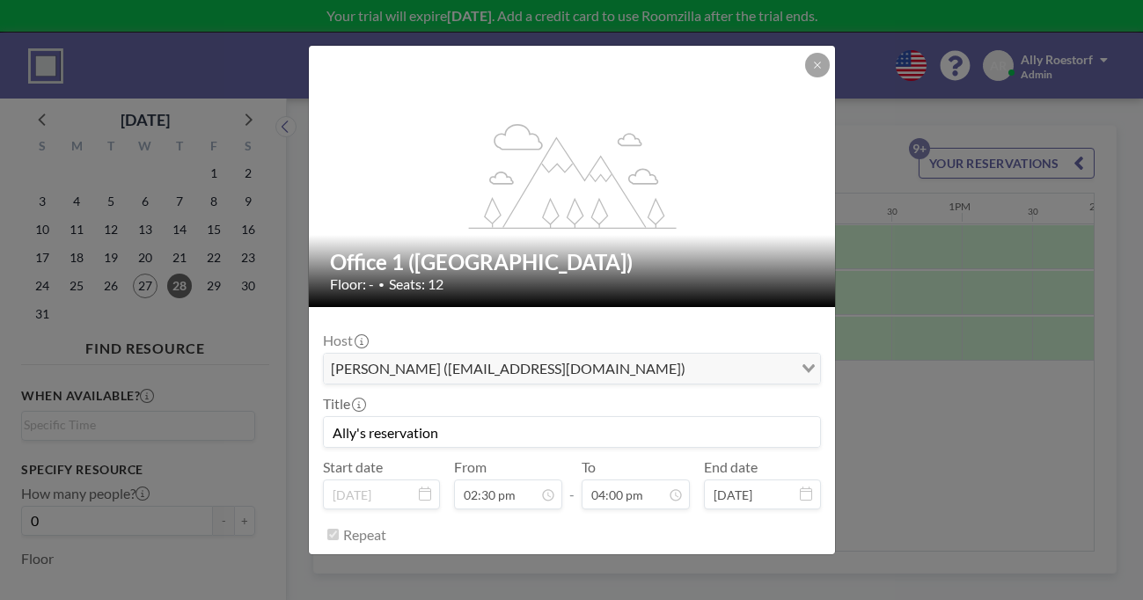
click at [448, 417] on input "Ally's reservation" at bounding box center [572, 432] width 496 height 30
type input "The Send SA Mtg."
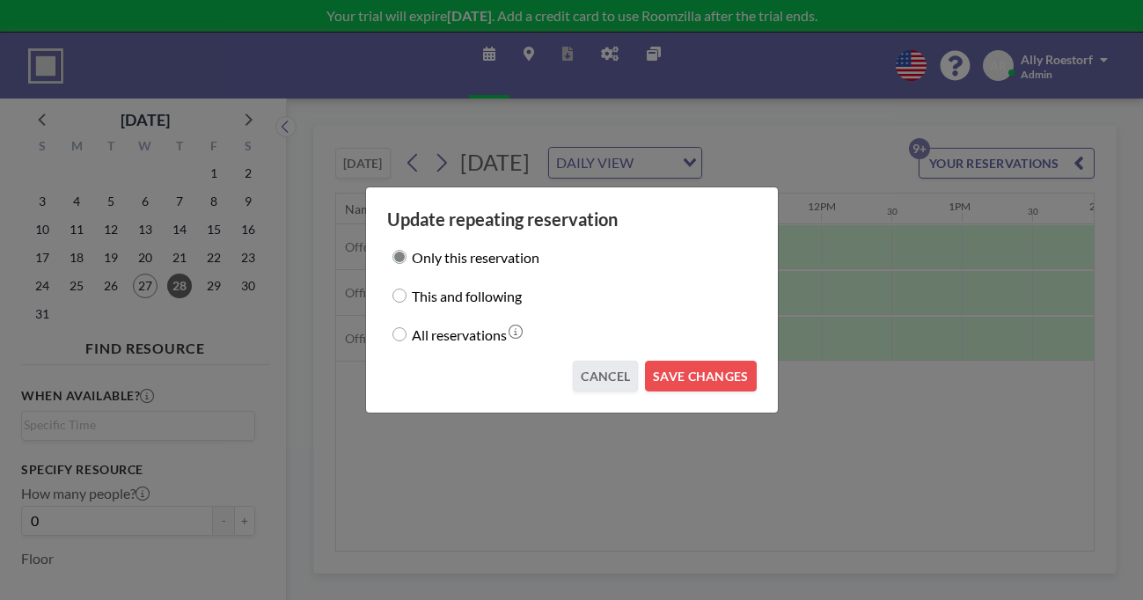
click at [437, 329] on div "All reservations" at bounding box center [572, 334] width 370 height 25
click at [406, 329] on input "All reservations" at bounding box center [399, 334] width 14 height 14
radio input "true"
click at [406, 297] on input "This and following" at bounding box center [399, 296] width 14 height 14
radio input "true"
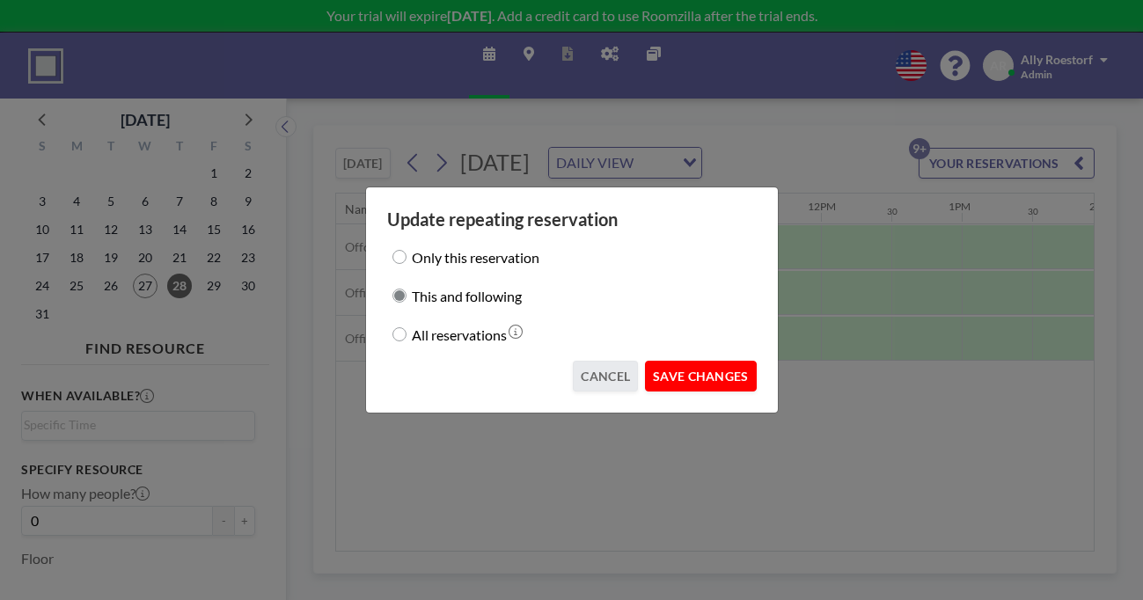
click at [692, 364] on button "SAVE CHANGES" at bounding box center [700, 376] width 111 height 31
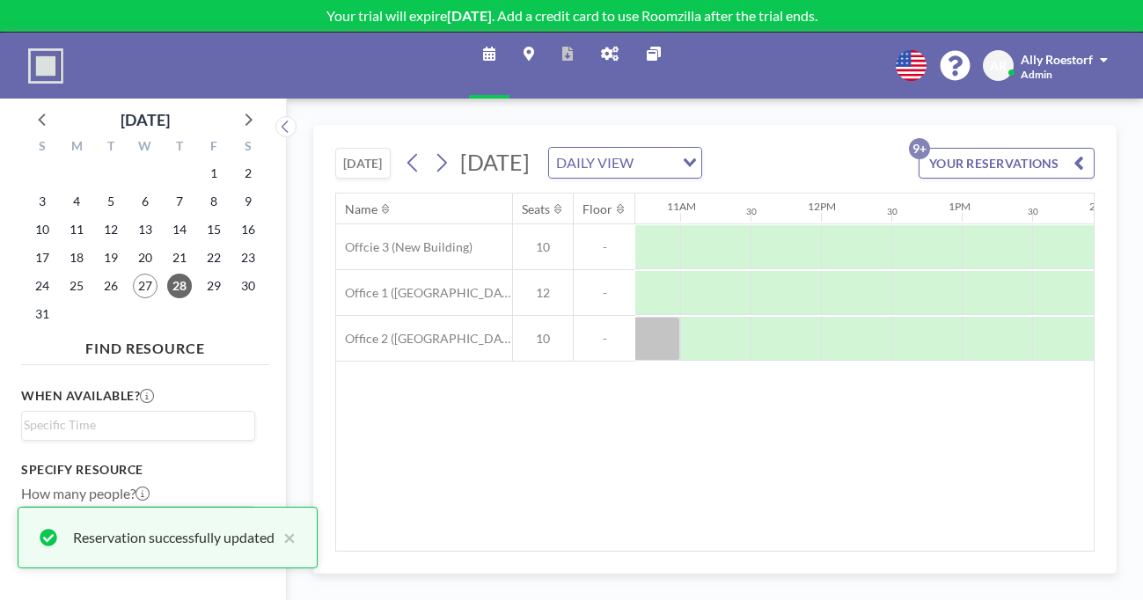
click at [1023, 148] on button "YOUR RESERVATIONS 9+" at bounding box center [1007, 163] width 176 height 31
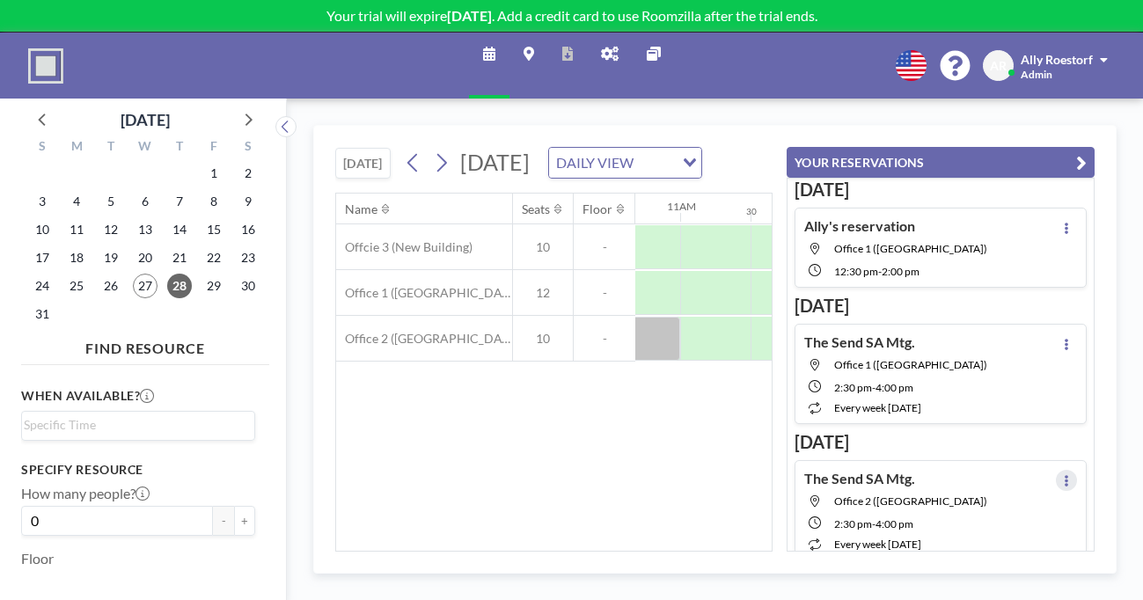
click at [1068, 475] on icon at bounding box center [1067, 480] width 4 height 11
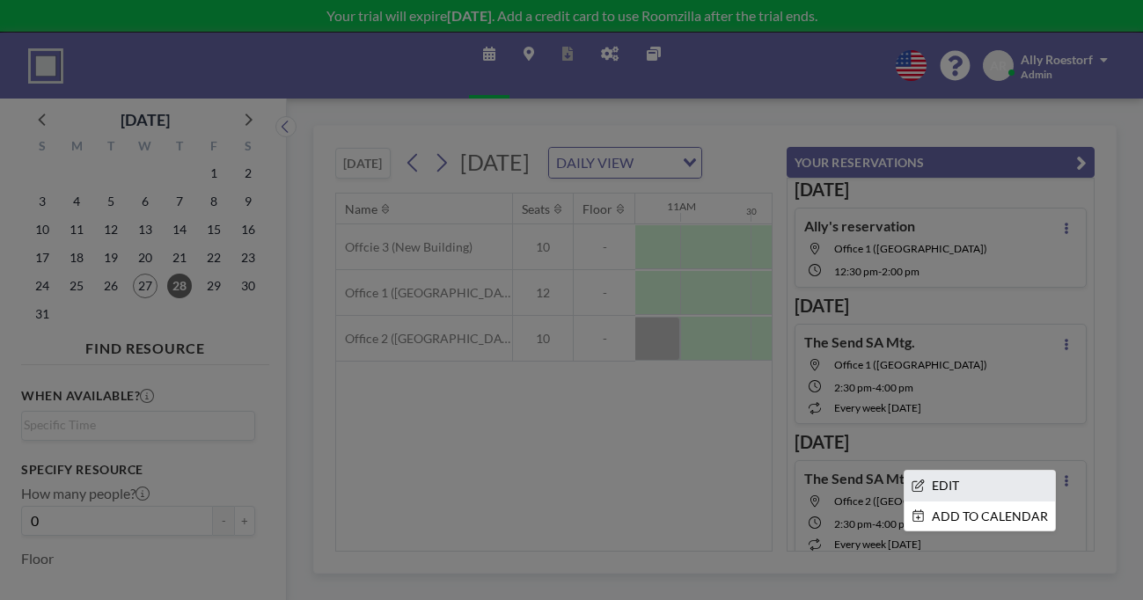
click at [1042, 471] on li "EDIT" at bounding box center [979, 486] width 150 height 30
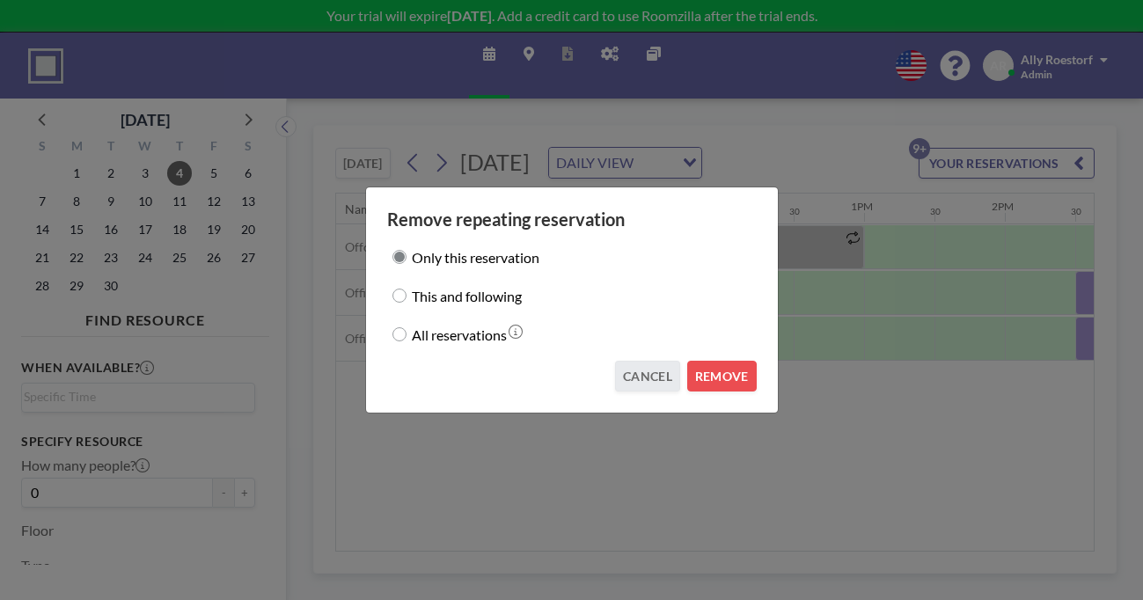
click at [451, 330] on label "All reservations" at bounding box center [459, 334] width 95 height 25
click at [406, 330] on input "All reservations" at bounding box center [399, 334] width 14 height 14
radio input "true"
click at [693, 363] on button "REMOVE" at bounding box center [722, 376] width 70 height 31
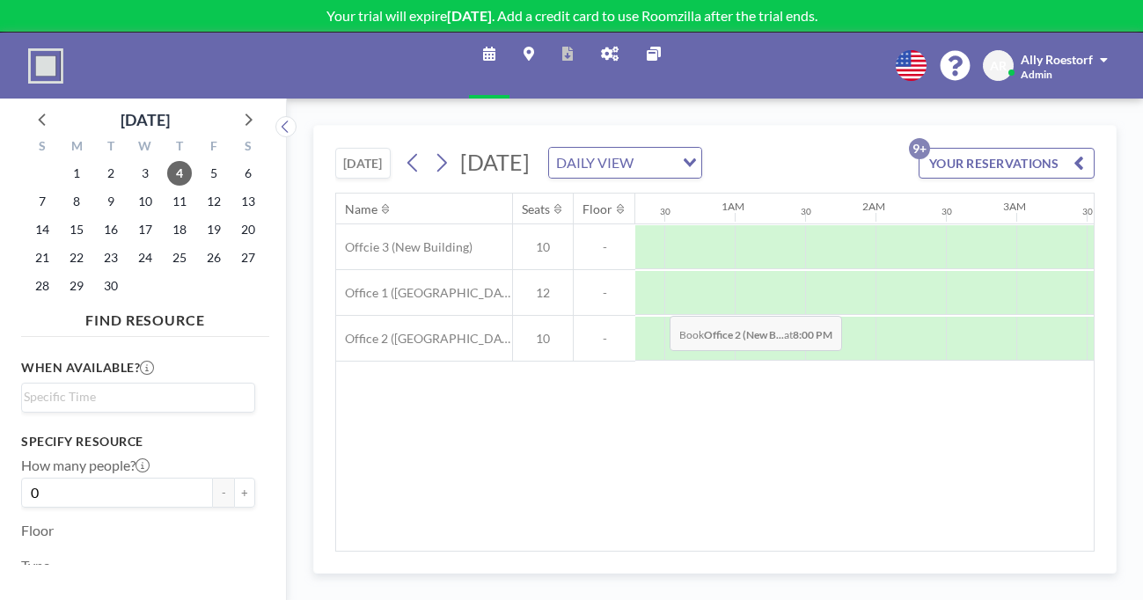
scroll to position [0, 0]
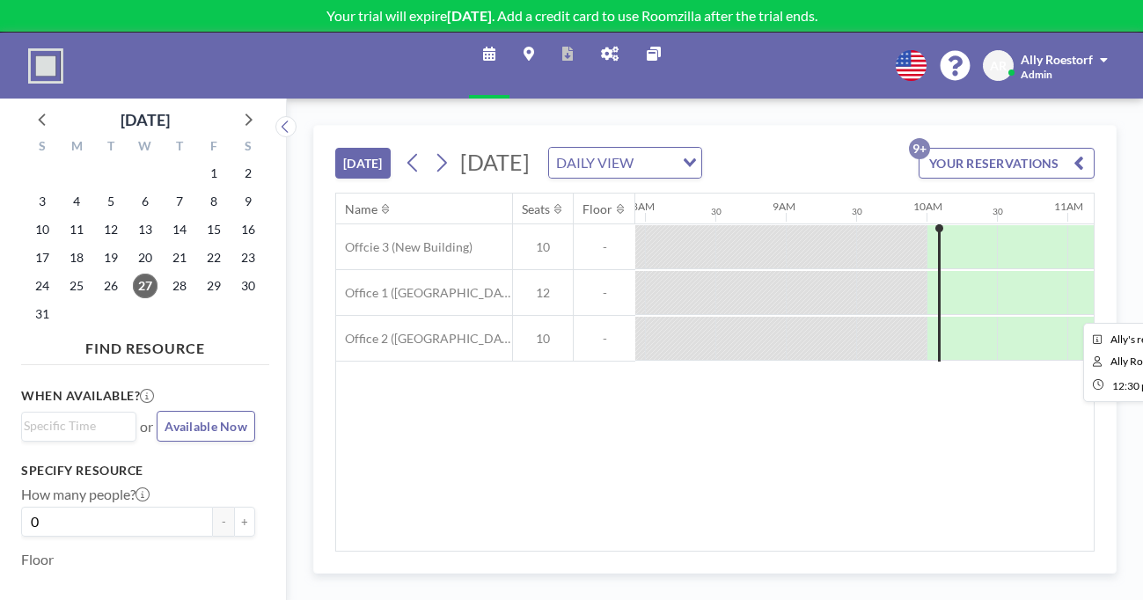
scroll to position [0, 1124]
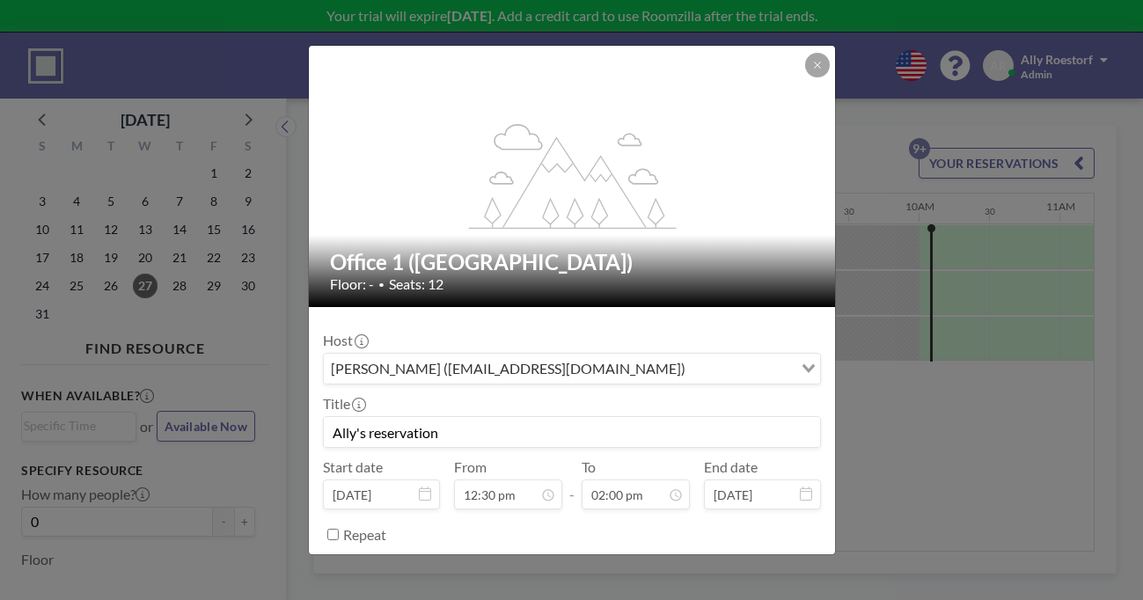
scroll to position [113, 0]
click at [469, 417] on input "Ally's reservation" at bounding box center [572, 432] width 496 height 30
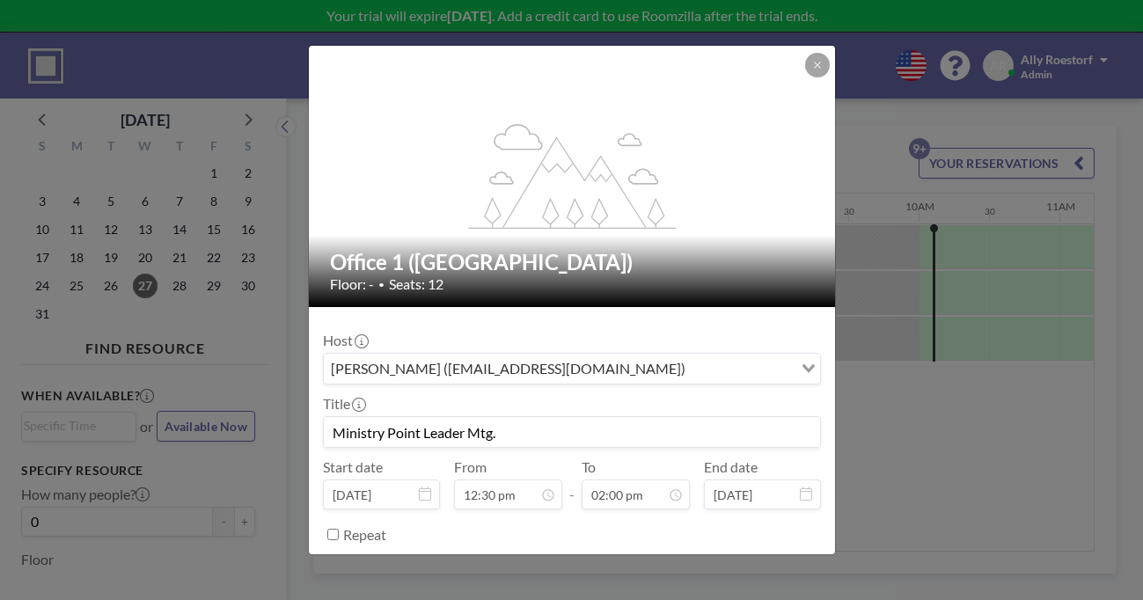
type input "Ministry Point Leader Mtg."
click at [734, 563] on button "SAVE CHANGES" at bounding box center [764, 578] width 111 height 31
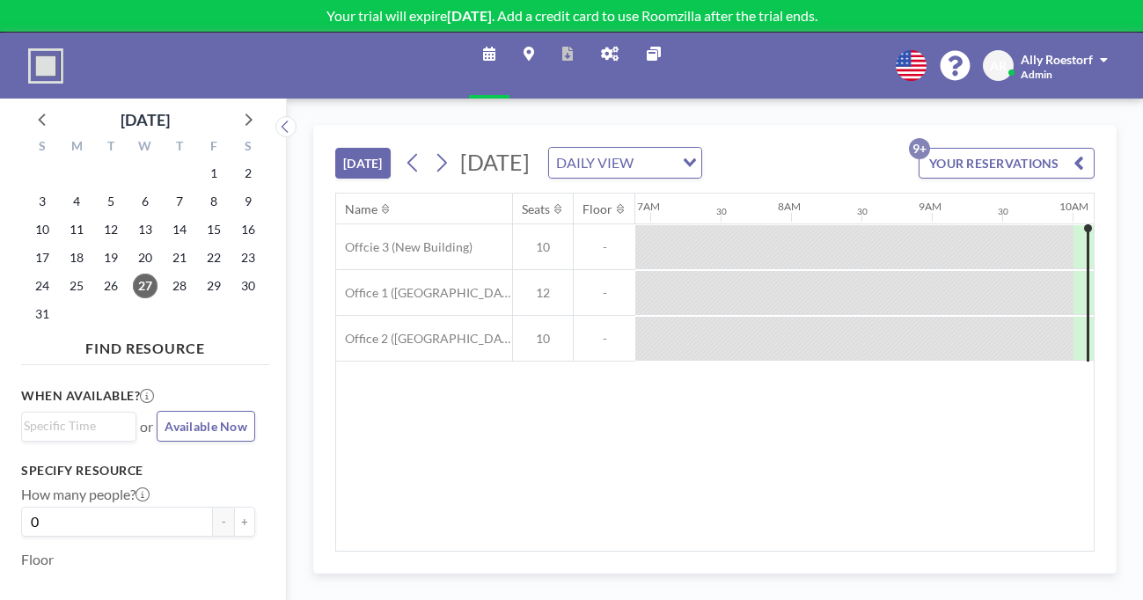
scroll to position [0, 970]
click at [667, 148] on div "DAILY VIEW" at bounding box center [615, 161] width 132 height 26
click at [670, 189] on li "WEEKLY VIEW" at bounding box center [680, 188] width 139 height 26
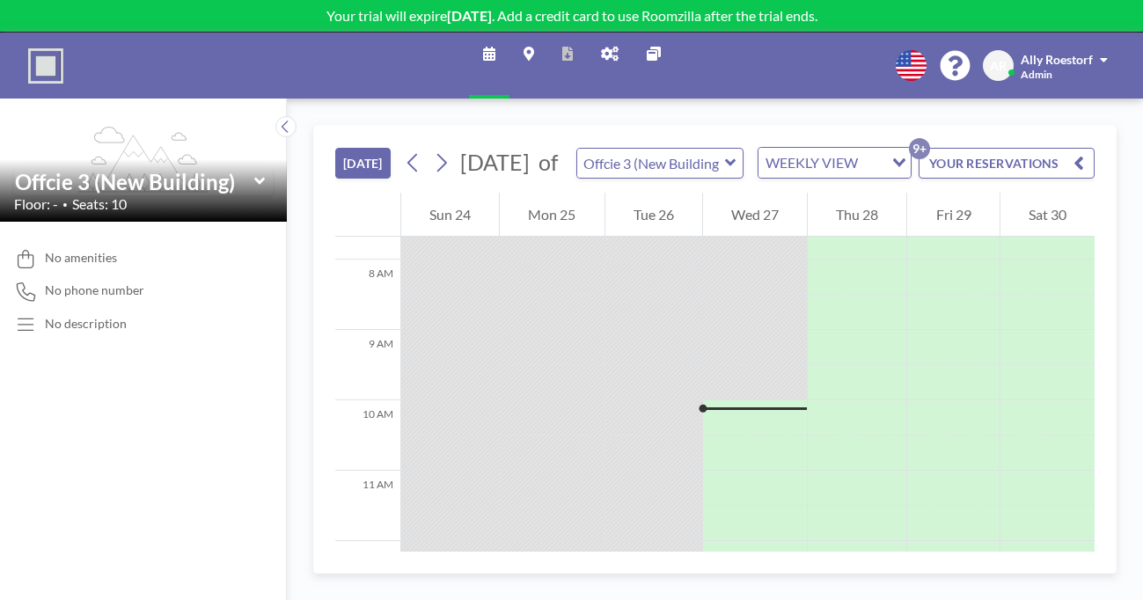
scroll to position [543, 0]
click at [33, 51] on img at bounding box center [45, 65] width 35 height 35
click at [1076, 52] on span "Ally Roestorf" at bounding box center [1057, 59] width 72 height 15
click at [1068, 76] on span "Profile" at bounding box center [1054, 85] width 37 height 18
